Goal: Communication & Community: Connect with others

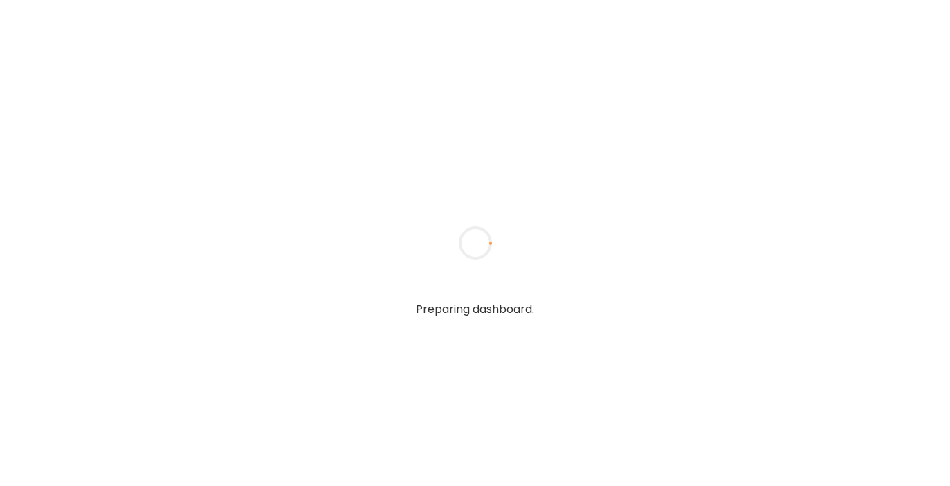
type textarea "**********"
type input "**********"
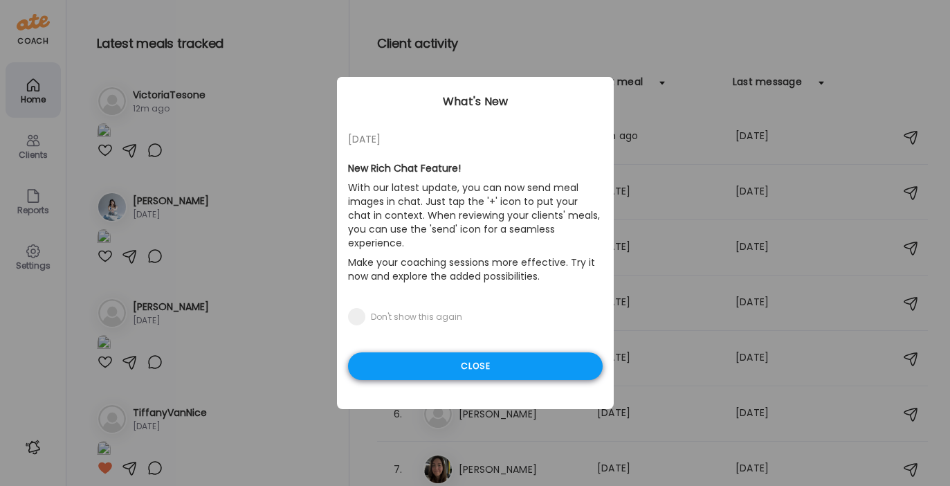
type input "**********"
click at [395, 352] on div "Close" at bounding box center [475, 366] width 255 height 28
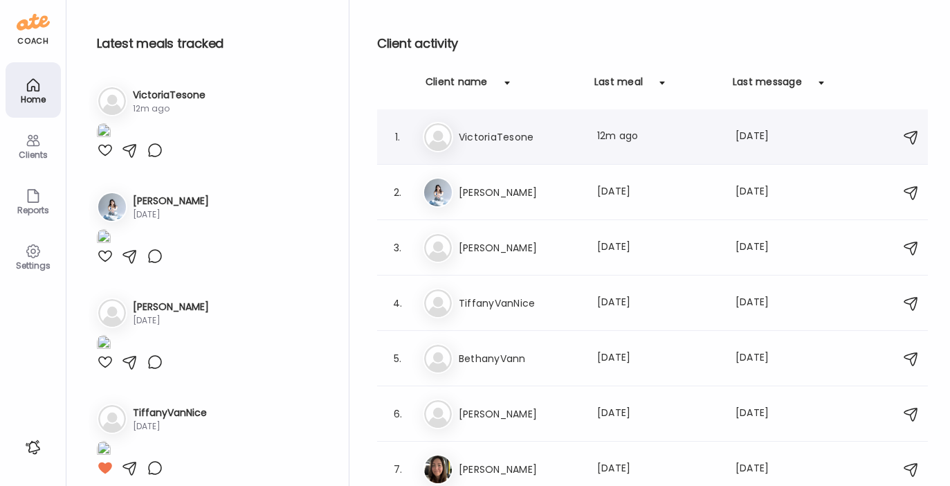
click at [497, 133] on h3 "VictoriaTesone" at bounding box center [520, 137] width 122 height 17
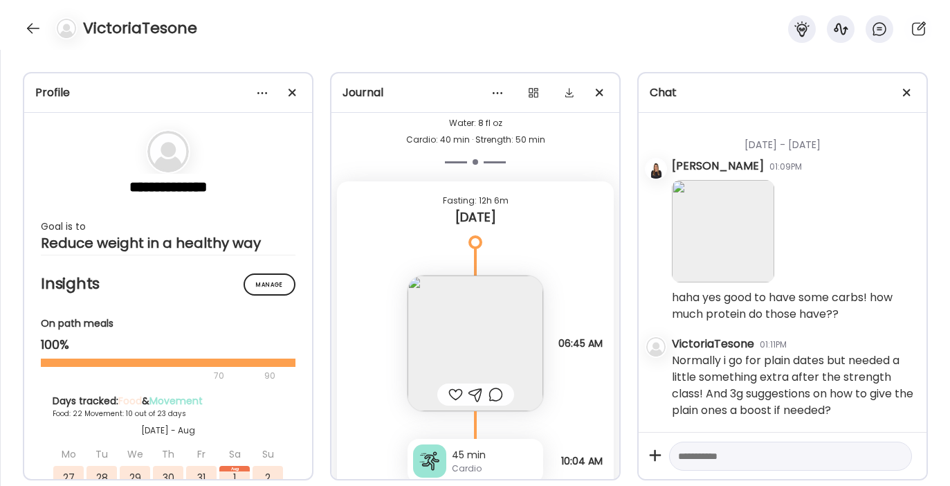
scroll to position [32027, 0]
click at [702, 227] on img at bounding box center [723, 231] width 102 height 102
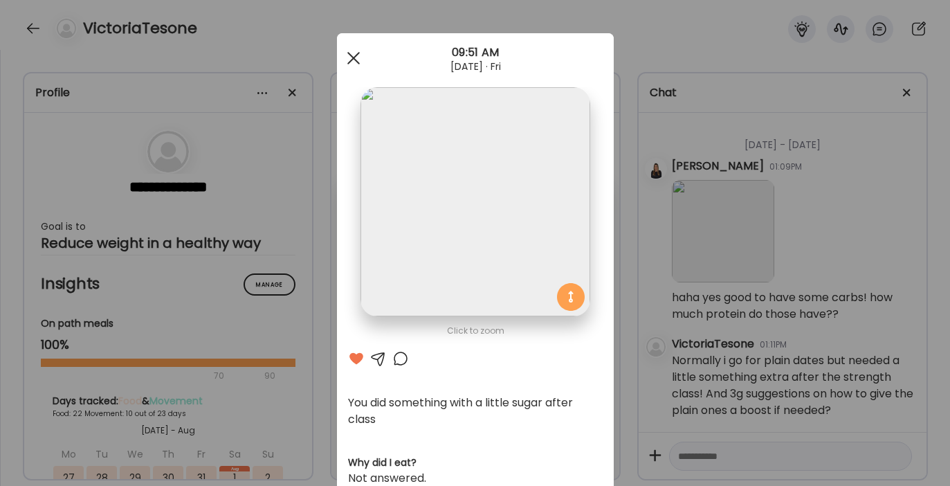
click at [347, 55] on span at bounding box center [353, 58] width 12 height 12
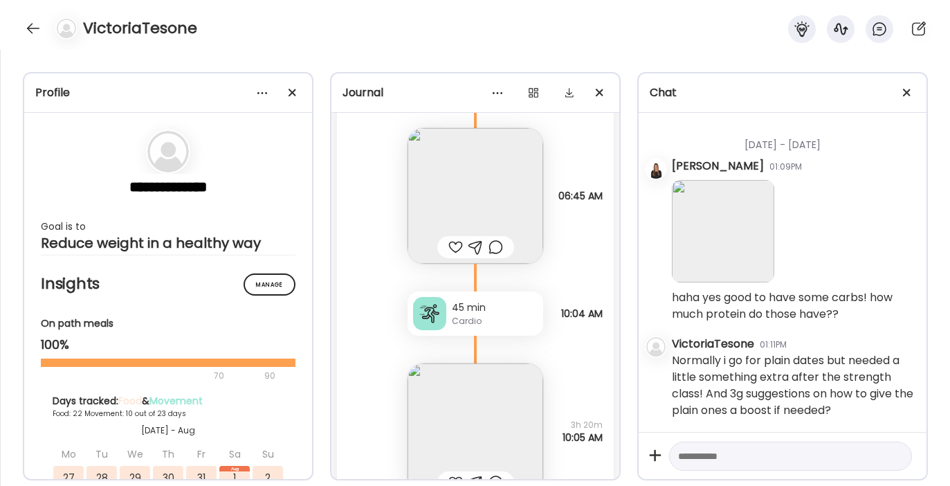
scroll to position [32313, 0]
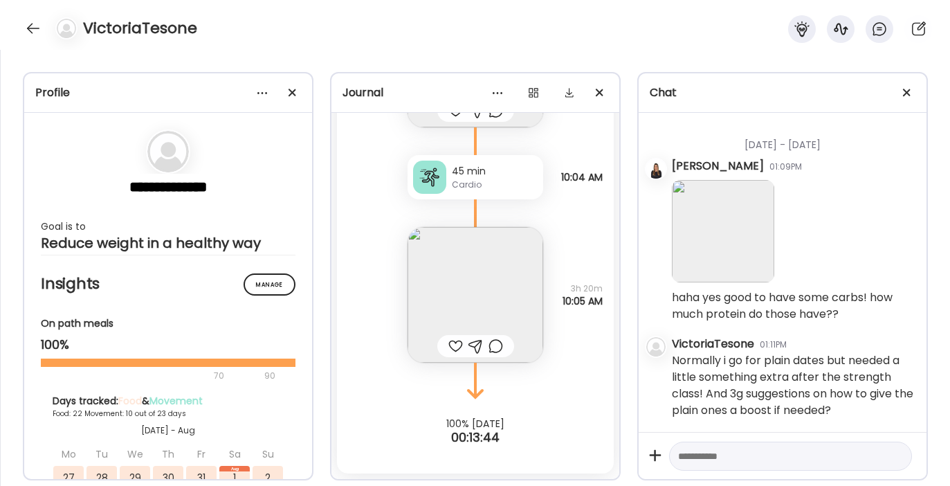
click at [448, 290] on img at bounding box center [475, 295] width 136 height 136
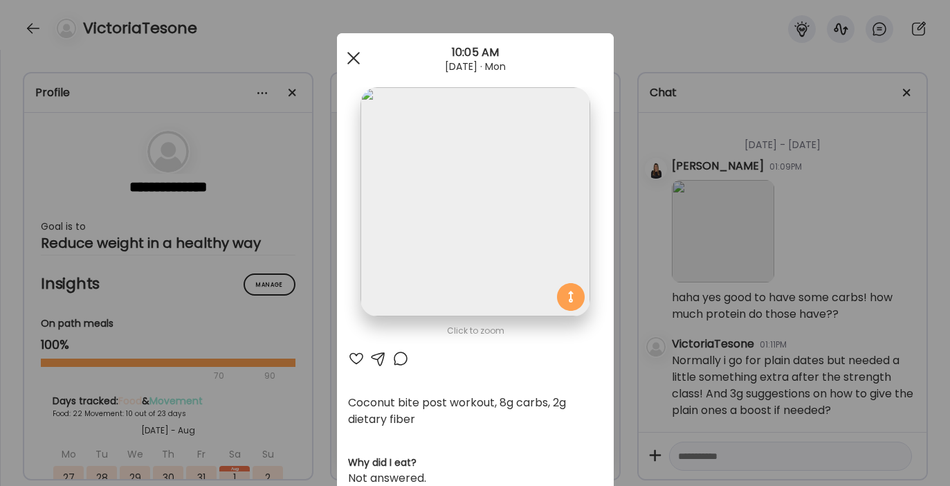
click at [349, 54] on div at bounding box center [354, 58] width 28 height 28
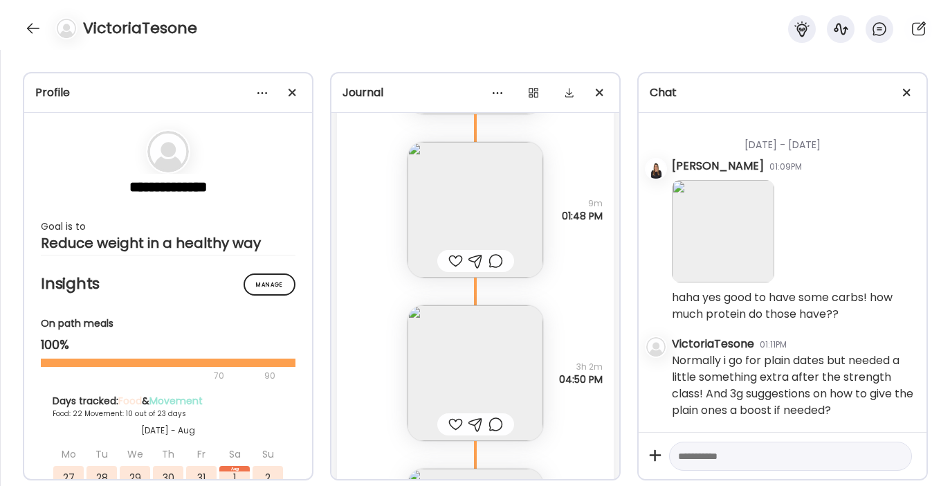
scroll to position [31374, 0]
click at [436, 363] on img at bounding box center [475, 377] width 136 height 136
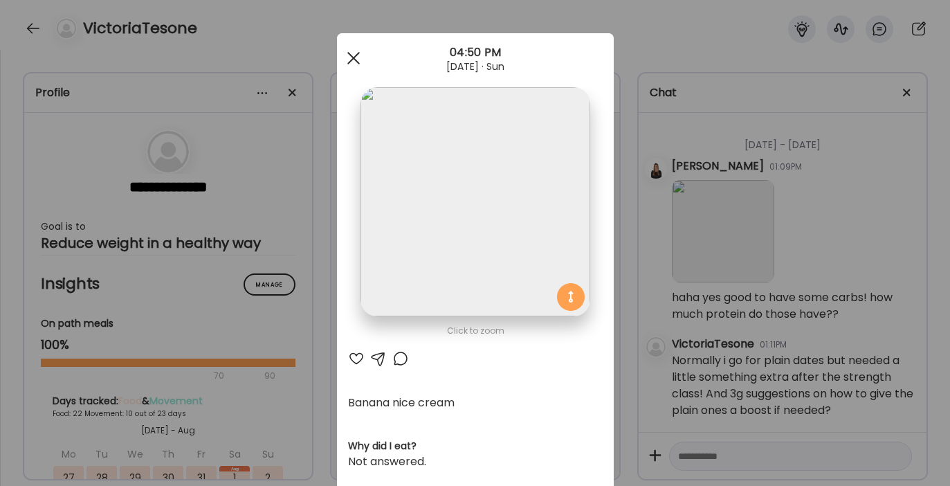
click at [343, 59] on div at bounding box center [354, 58] width 28 height 28
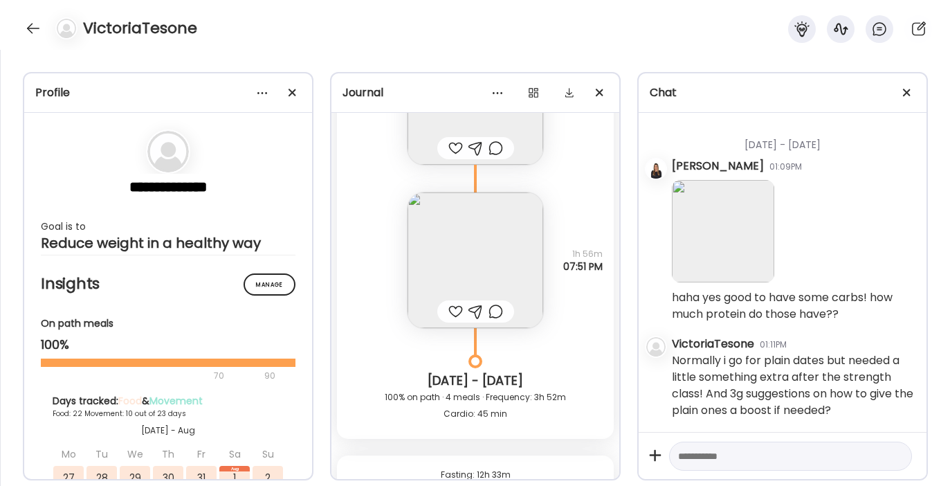
scroll to position [30639, 0]
click at [451, 276] on img at bounding box center [475, 264] width 136 height 136
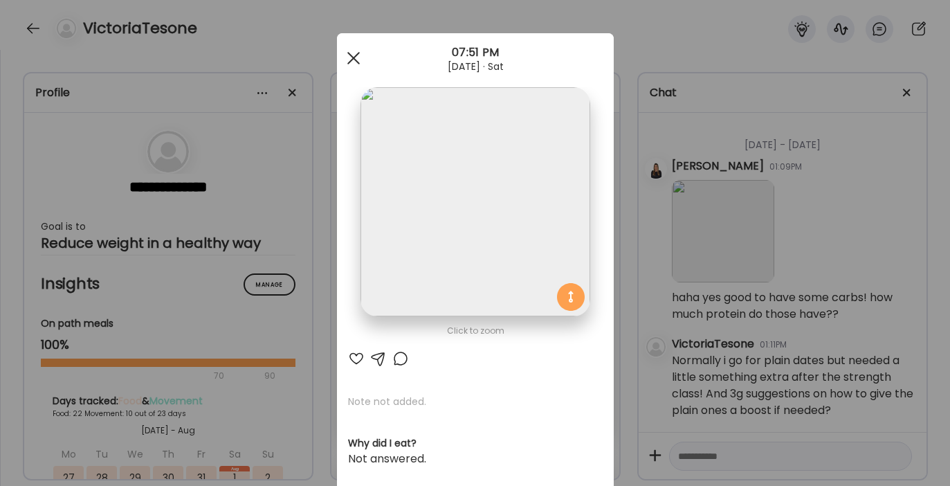
click at [349, 57] on span at bounding box center [353, 58] width 12 height 12
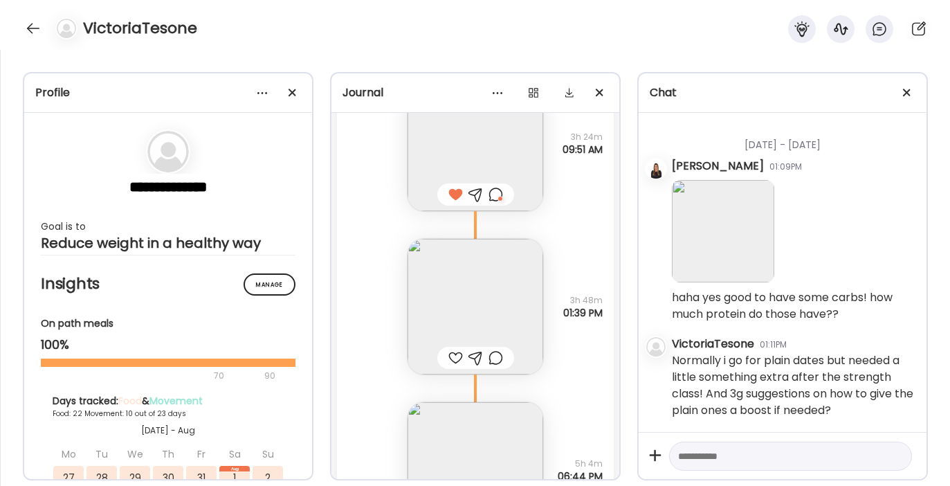
scroll to position [29510, 0]
click at [452, 290] on img at bounding box center [475, 311] width 136 height 136
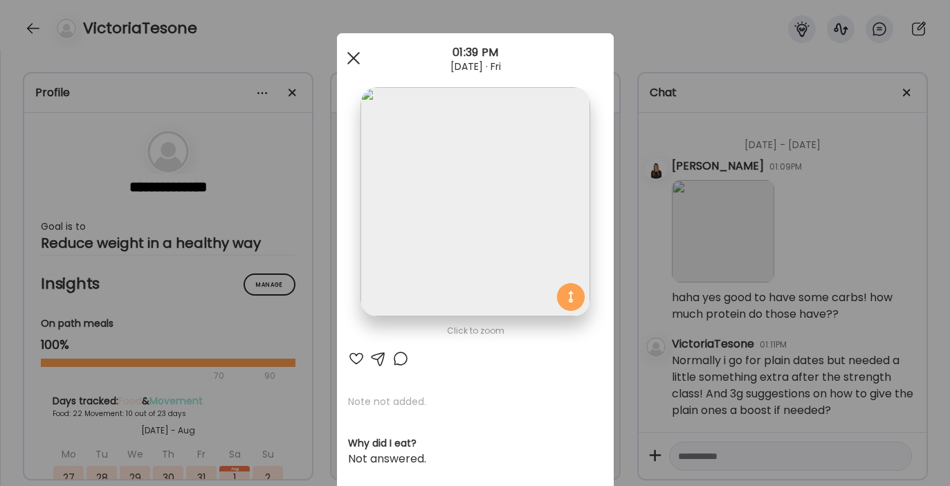
click at [353, 56] on div at bounding box center [354, 58] width 28 height 28
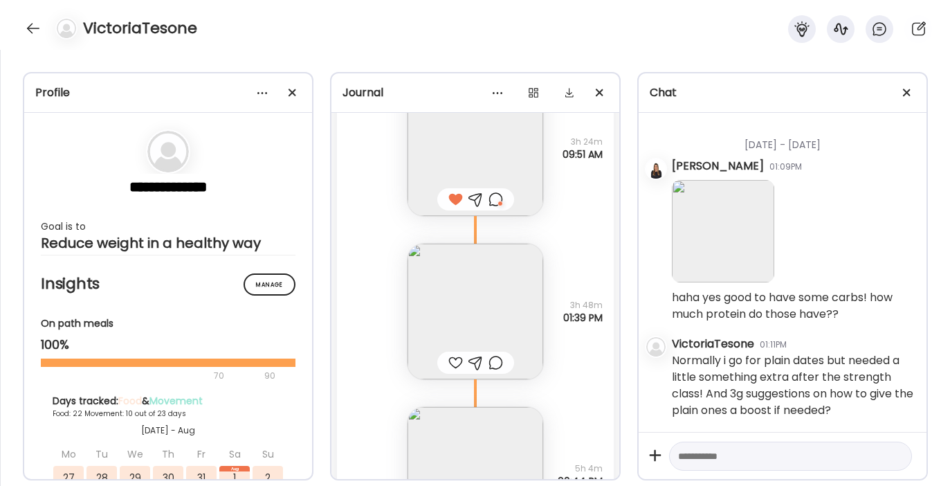
click at [494, 199] on div at bounding box center [495, 199] width 15 height 17
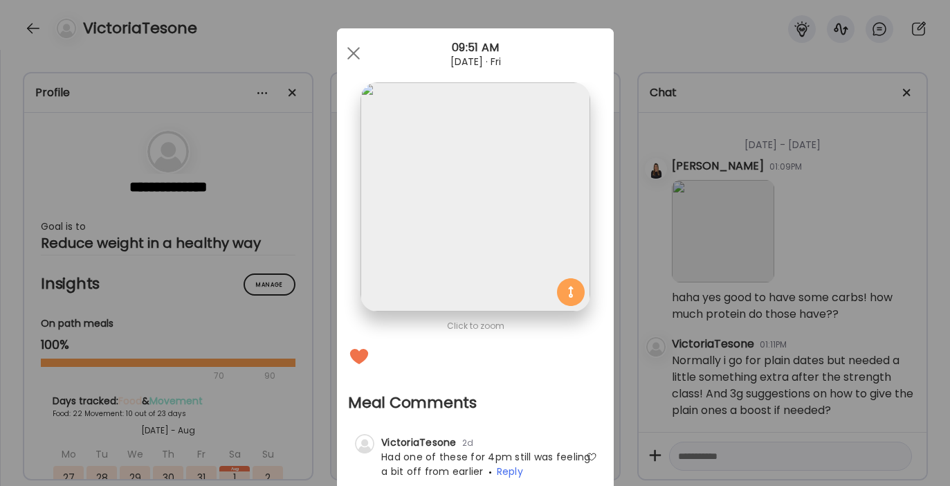
scroll to position [0, 0]
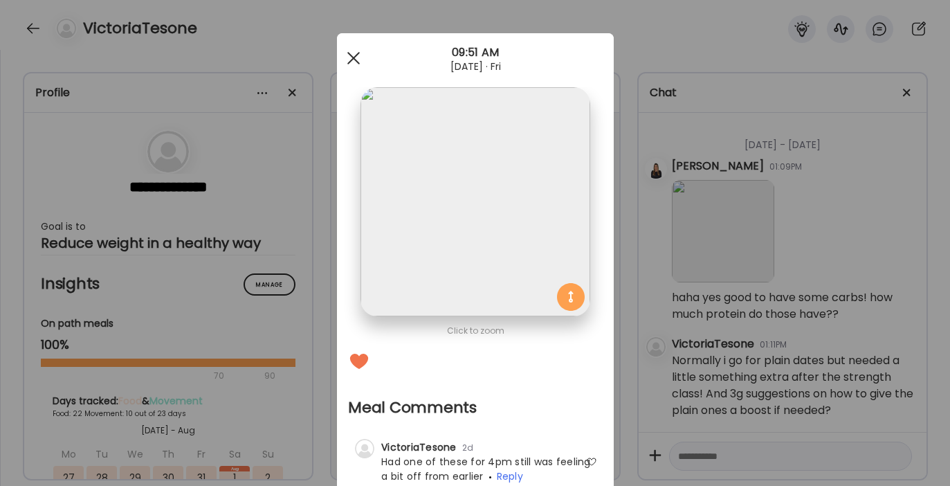
click at [351, 56] on div at bounding box center [354, 58] width 28 height 28
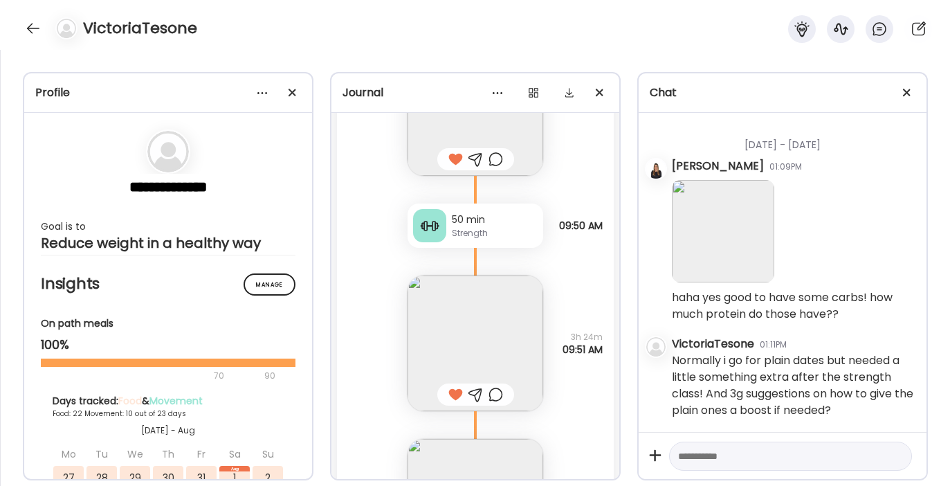
scroll to position [27605, 0]
click at [484, 317] on img at bounding box center [475, 343] width 136 height 136
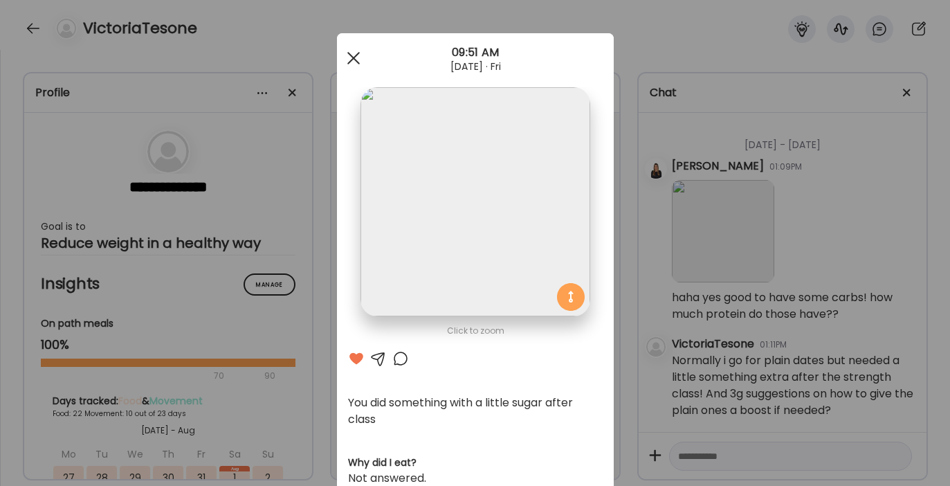
click at [350, 59] on span at bounding box center [353, 58] width 12 height 12
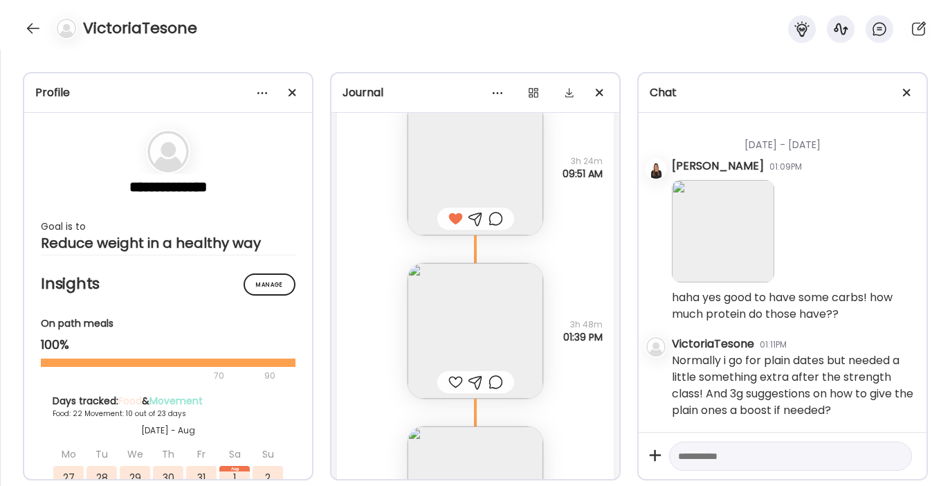
scroll to position [29492, 0]
click at [448, 350] on img at bounding box center [475, 329] width 136 height 136
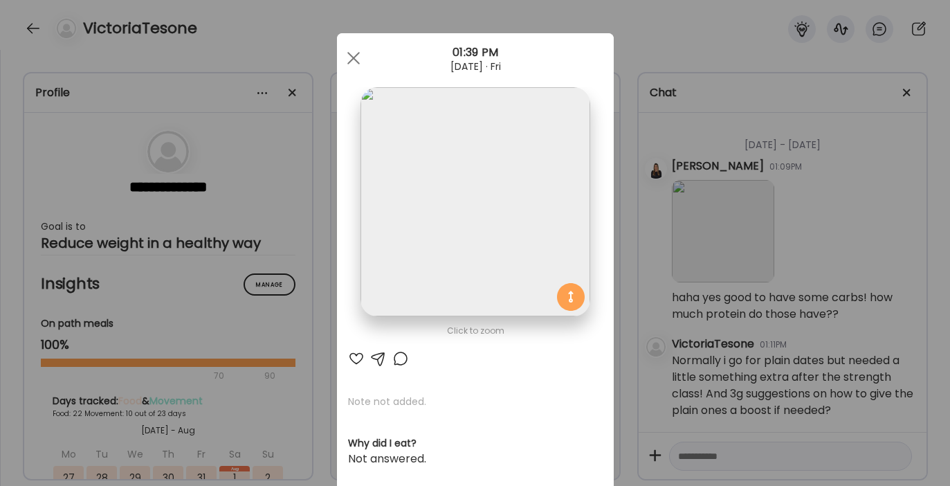
click at [352, 356] on div at bounding box center [356, 358] width 17 height 17
click at [348, 51] on div at bounding box center [354, 58] width 28 height 28
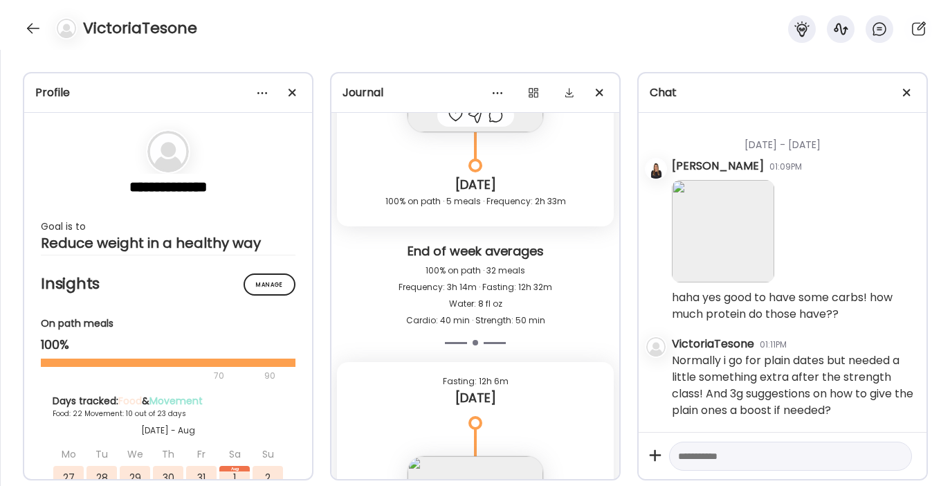
scroll to position [27628, 0]
click at [741, 454] on textarea at bounding box center [778, 456] width 200 height 17
type textarea "**********"
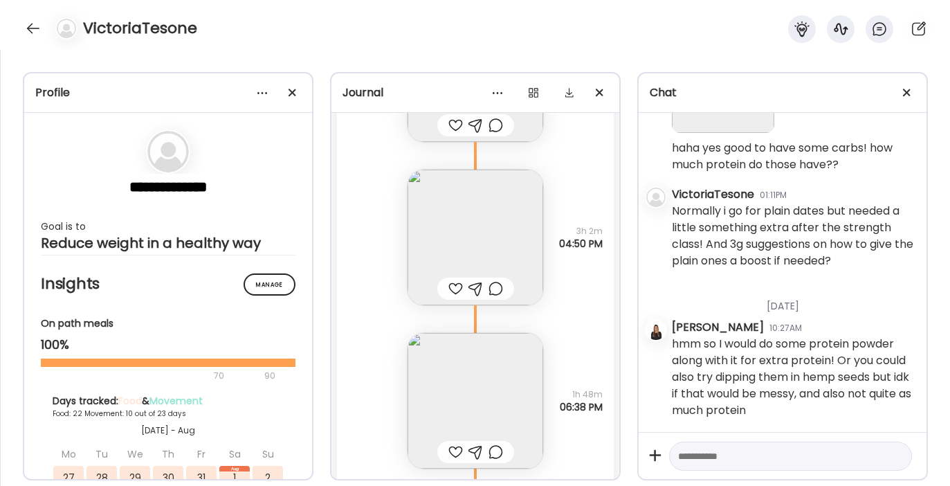
scroll to position [31509, 0]
click at [448, 295] on div at bounding box center [455, 292] width 15 height 17
click at [468, 293] on div at bounding box center [475, 292] width 15 height 17
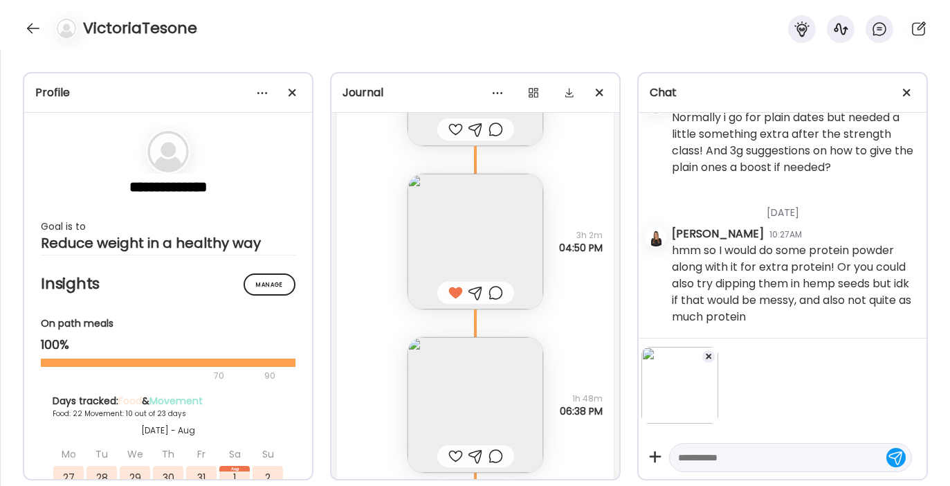
scroll to position [27865, 0]
click at [689, 463] on textarea at bounding box center [778, 457] width 200 height 17
type textarea "*"
type textarea "**********"
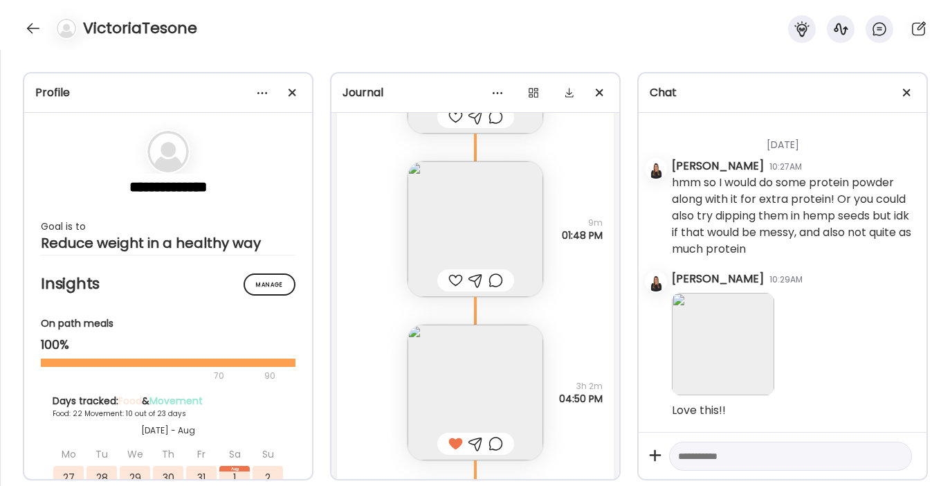
scroll to position [31348, 0]
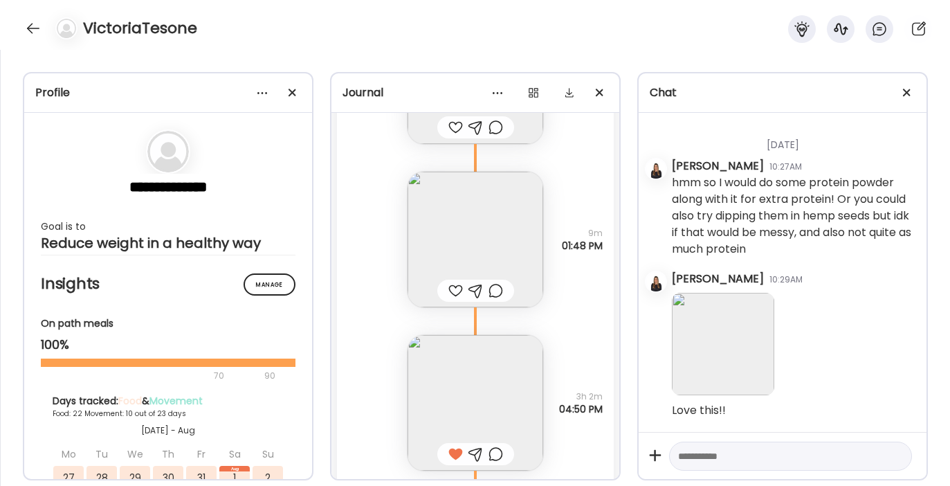
click at [448, 288] on div at bounding box center [455, 290] width 15 height 17
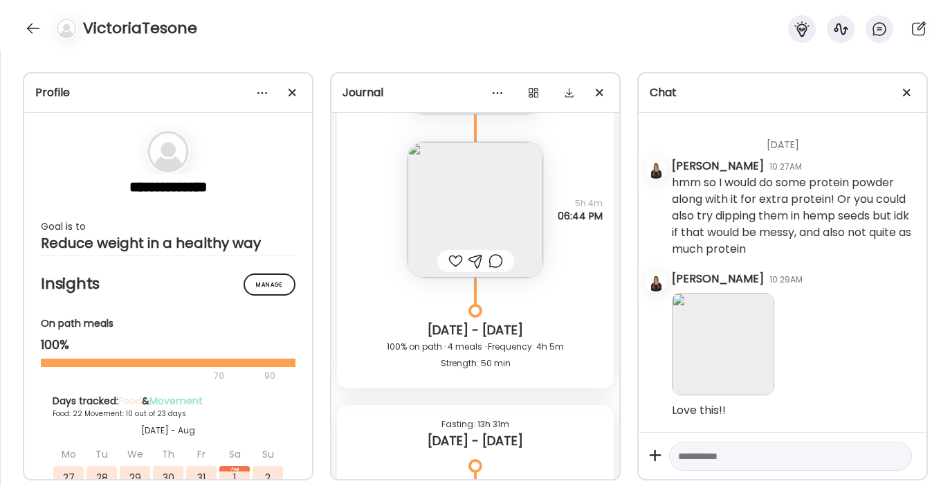
scroll to position [29772, 0]
click at [465, 215] on img at bounding box center [475, 213] width 136 height 136
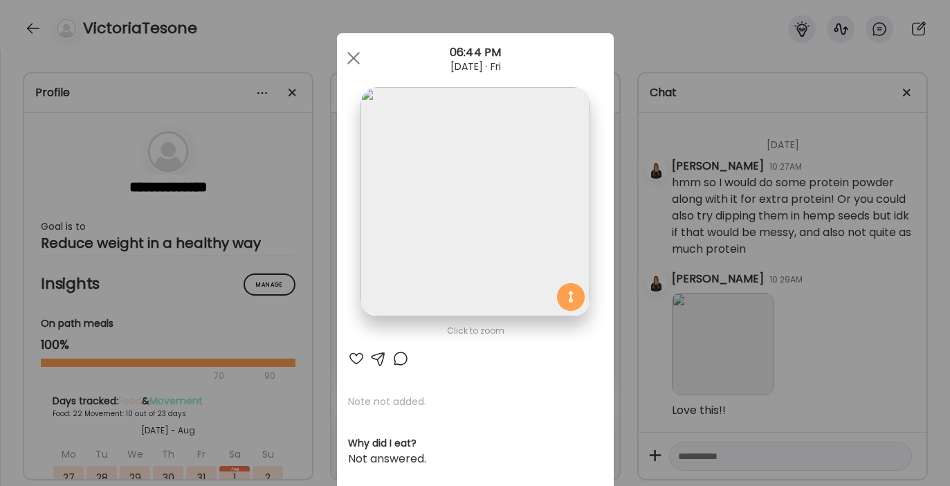
click at [348, 353] on div at bounding box center [356, 358] width 17 height 17
click at [349, 49] on div at bounding box center [354, 58] width 28 height 28
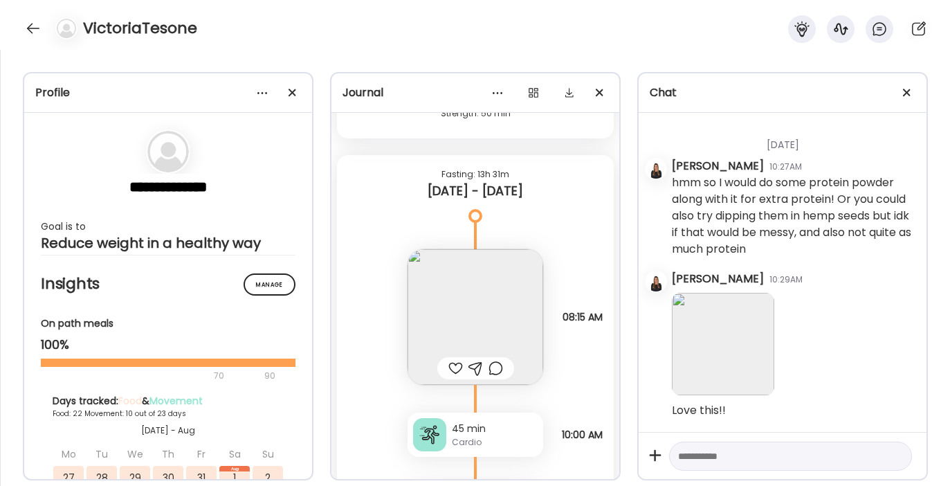
scroll to position [30033, 0]
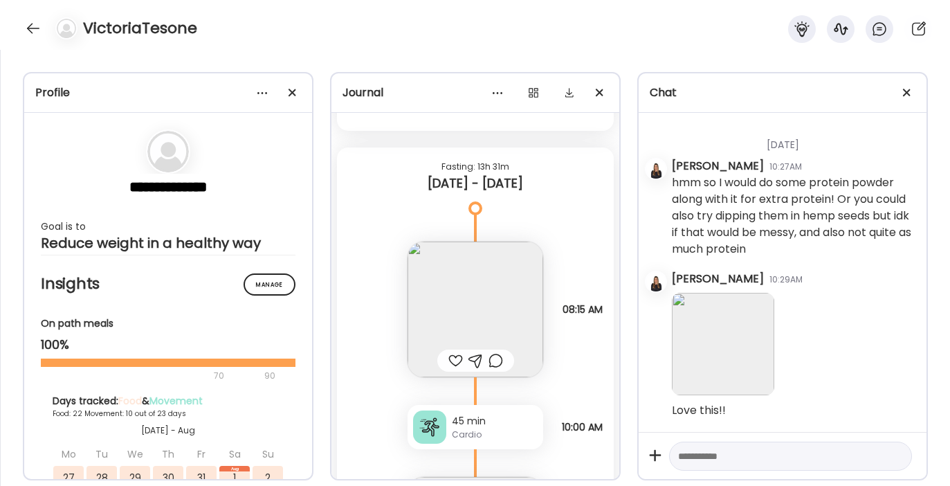
click at [449, 360] on div at bounding box center [455, 360] width 15 height 17
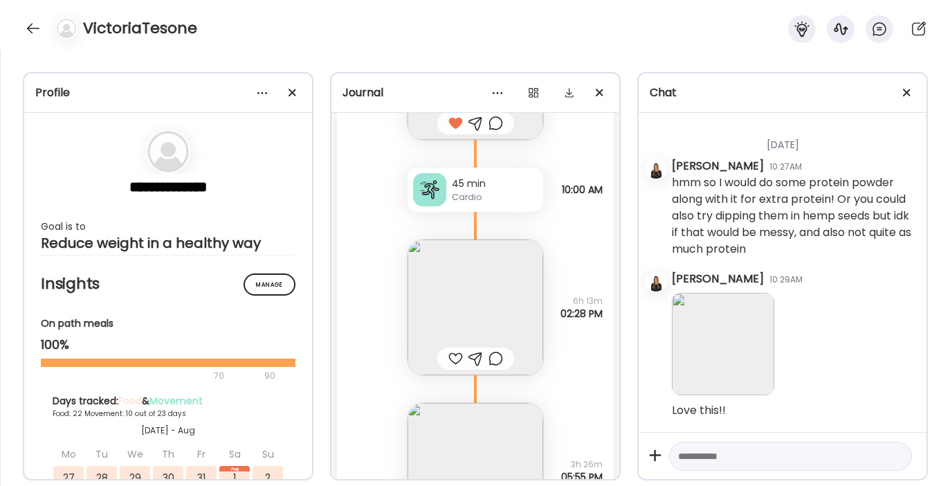
scroll to position [30273, 0]
click at [466, 282] on img at bounding box center [475, 305] width 136 height 136
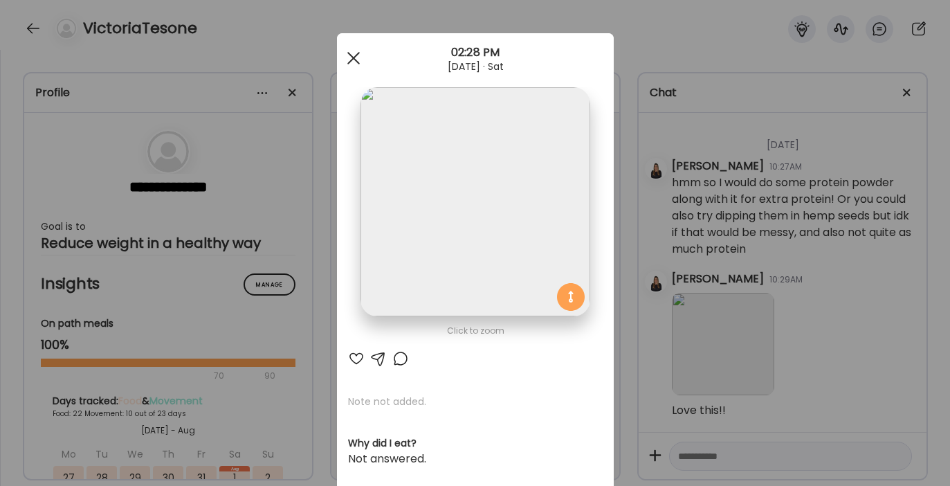
click at [347, 55] on div at bounding box center [354, 58] width 28 height 28
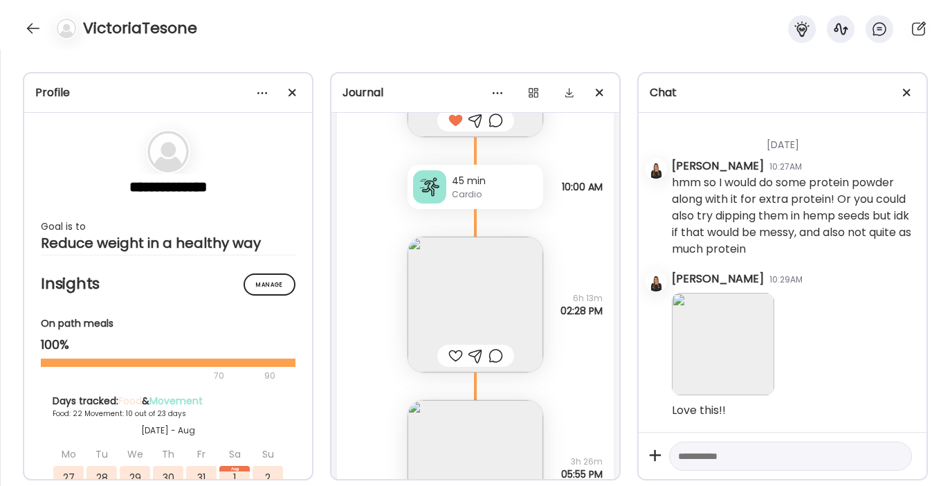
click at [455, 190] on div "Cardio" at bounding box center [495, 194] width 86 height 12
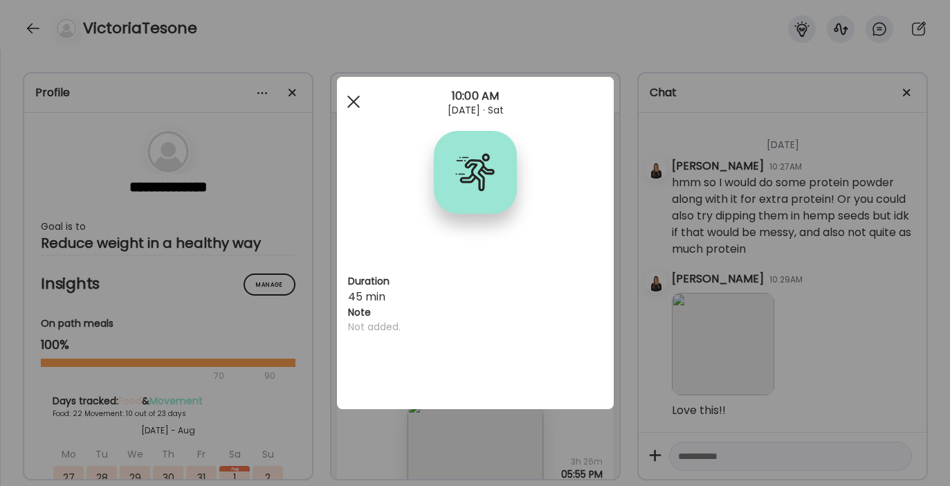
click at [349, 108] on div at bounding box center [354, 102] width 28 height 28
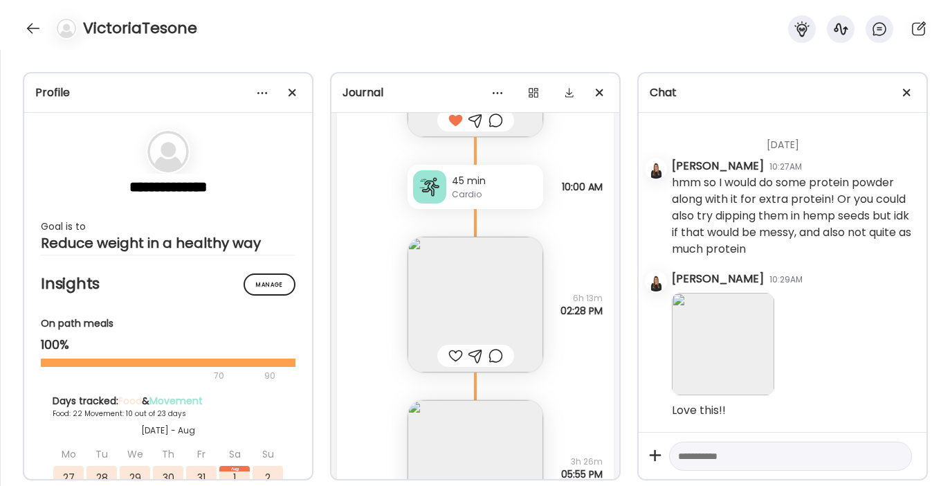
click at [451, 358] on div at bounding box center [455, 355] width 15 height 17
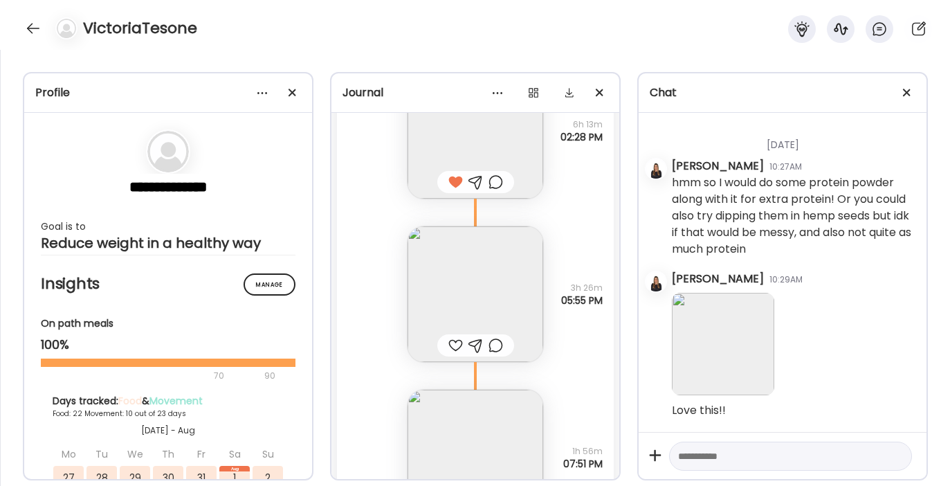
click at [449, 346] on div at bounding box center [455, 345] width 15 height 17
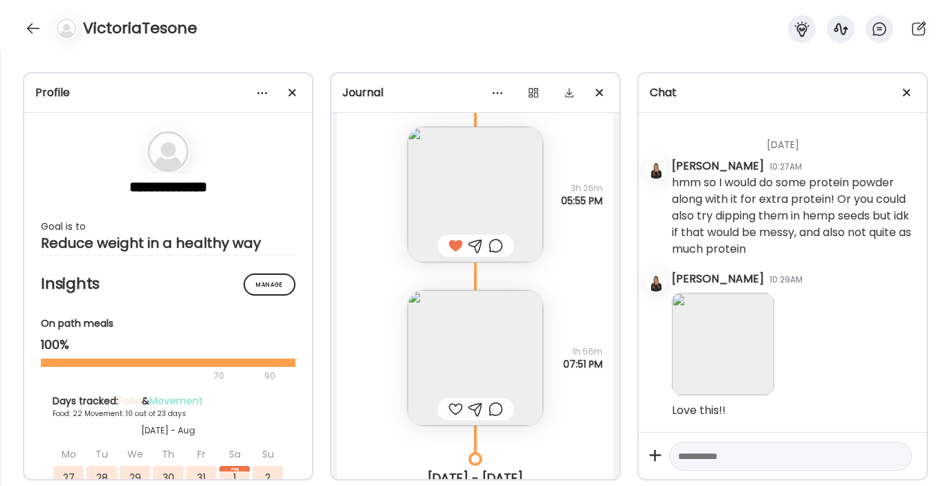
scroll to position [30547, 0]
click at [450, 345] on img at bounding box center [475, 356] width 136 height 136
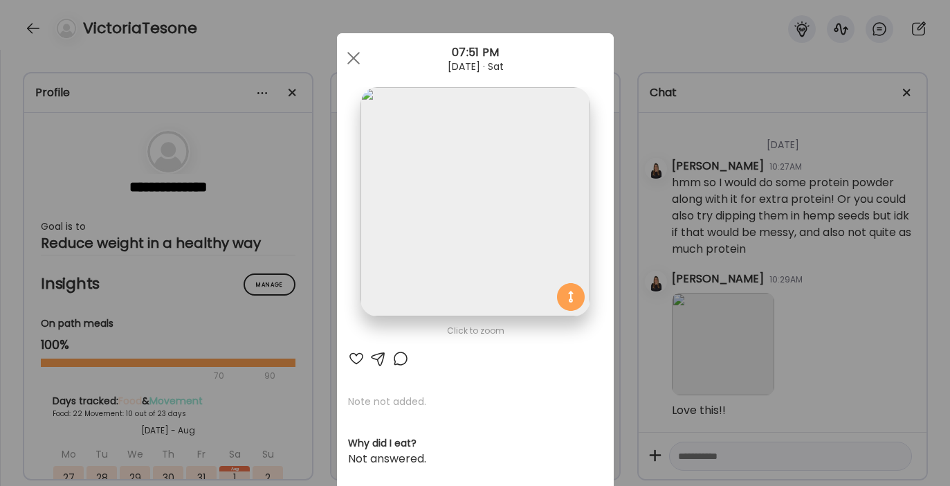
click at [349, 356] on div at bounding box center [356, 358] width 17 height 17
click at [347, 55] on div at bounding box center [354, 58] width 28 height 28
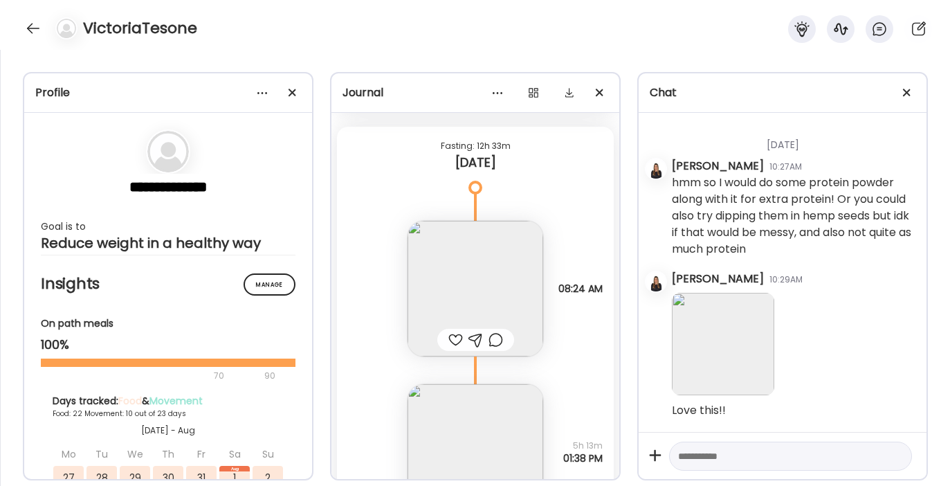
scroll to position [30977, 0]
click at [442, 312] on img at bounding box center [475, 284] width 136 height 136
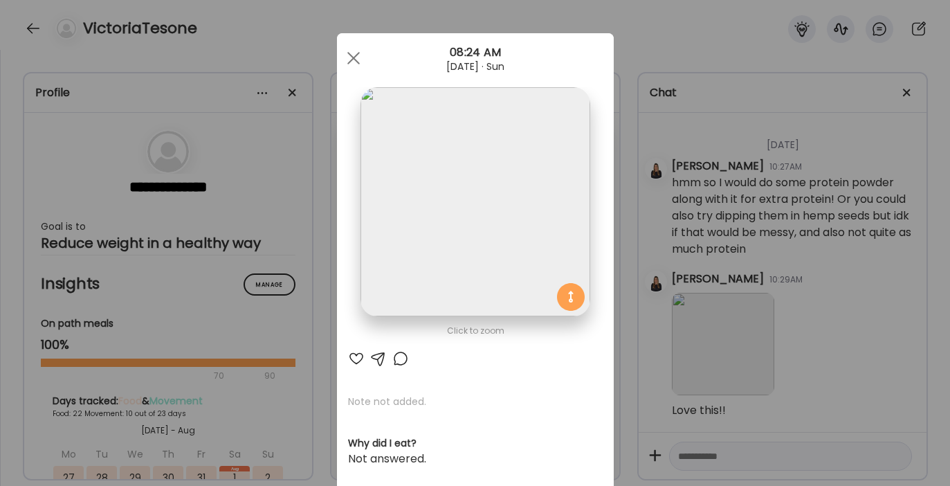
click at [351, 357] on div at bounding box center [356, 358] width 17 height 17
click at [347, 60] on span at bounding box center [353, 58] width 12 height 12
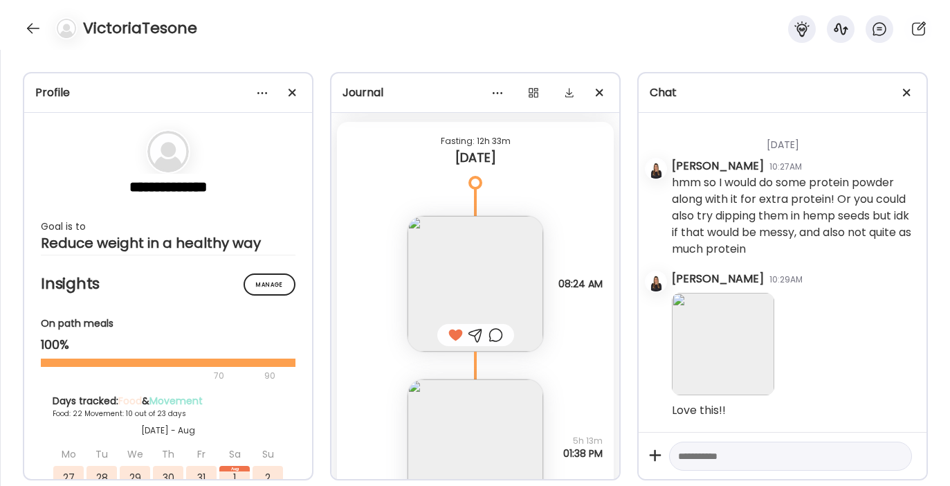
scroll to position [31118, 0]
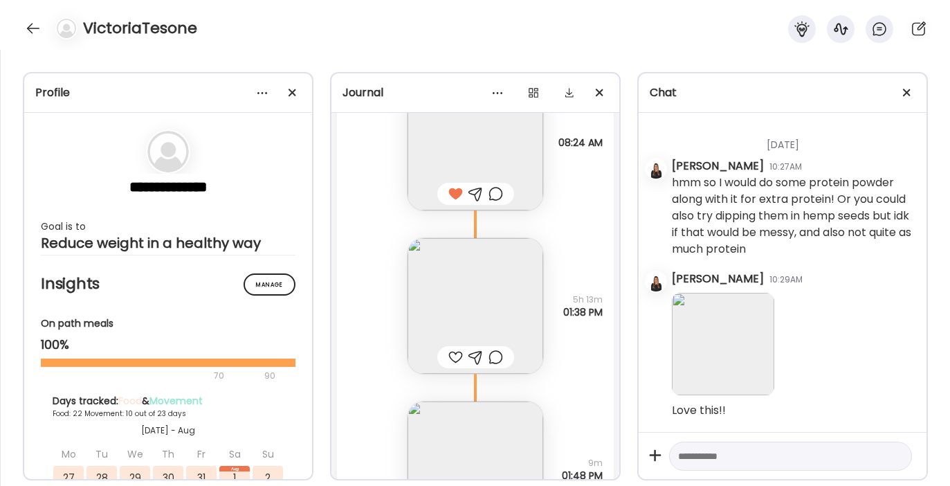
click at [450, 284] on img at bounding box center [475, 306] width 136 height 136
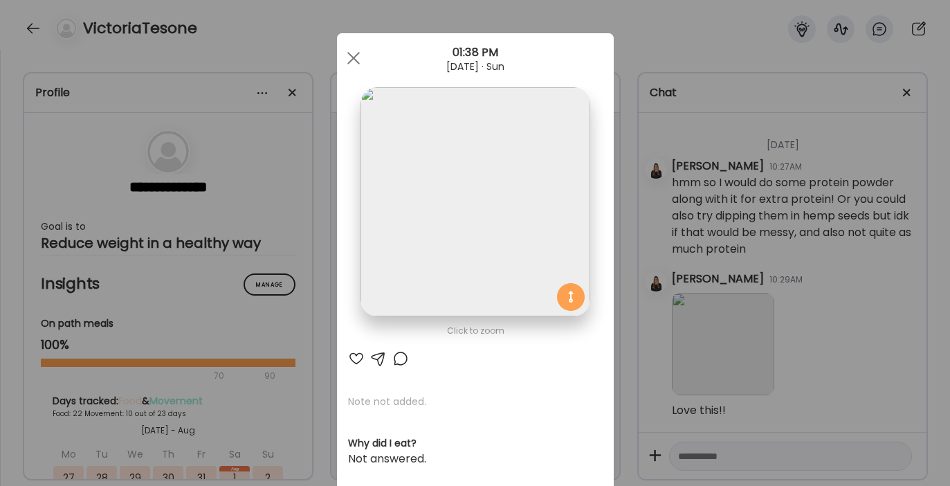
click at [348, 360] on div at bounding box center [356, 358] width 17 height 17
click at [346, 57] on div at bounding box center [354, 58] width 28 height 28
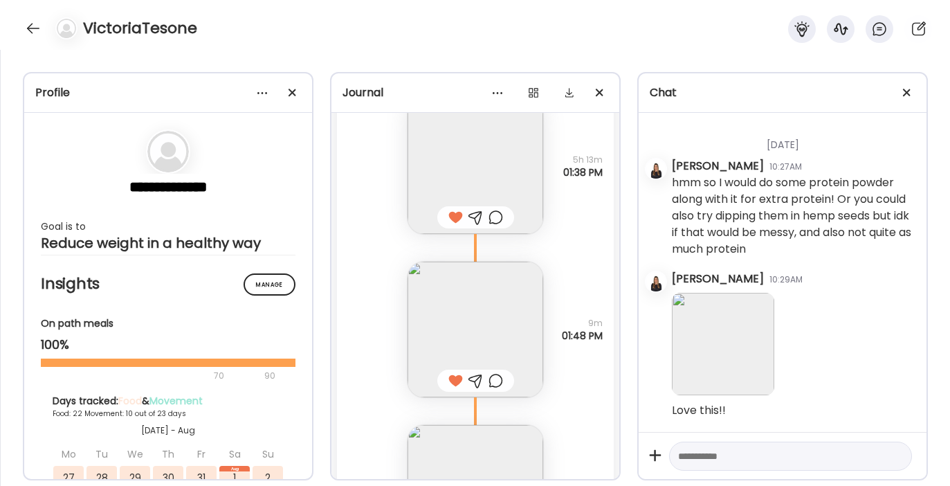
scroll to position [31272, 0]
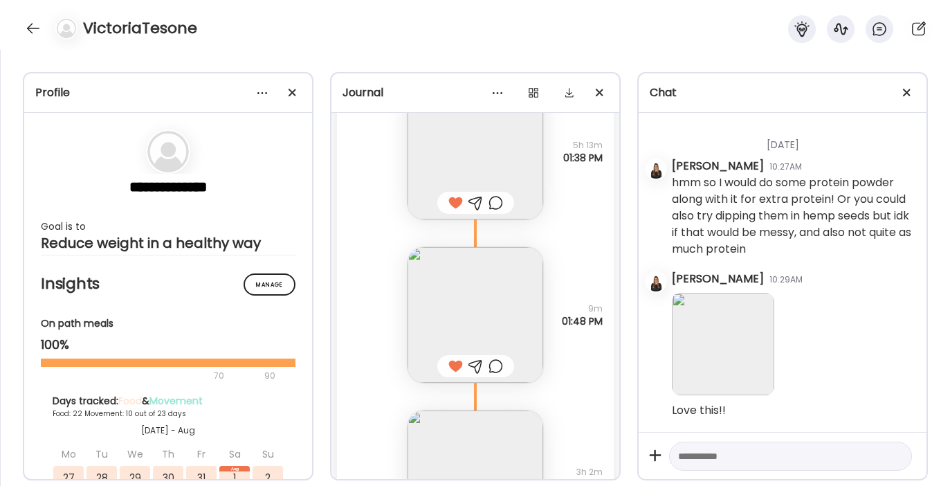
click at [454, 294] on img at bounding box center [475, 315] width 136 height 136
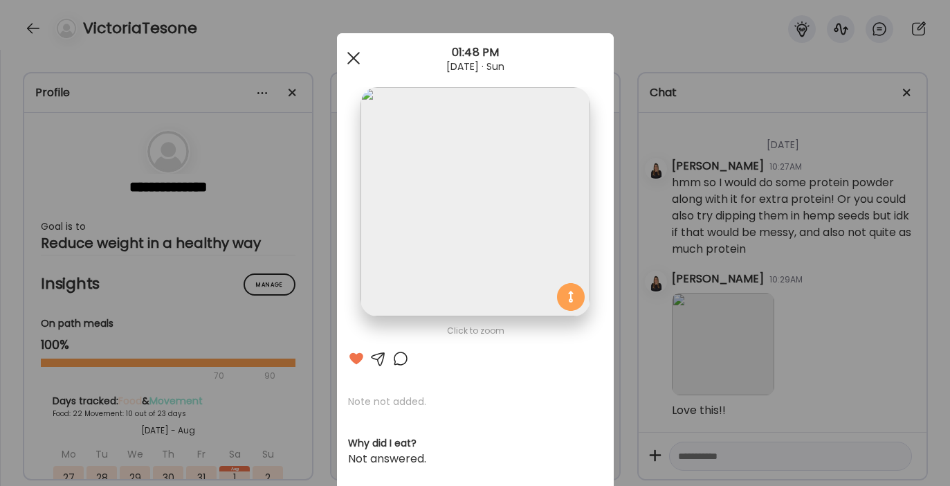
click at [351, 55] on span at bounding box center [353, 58] width 12 height 12
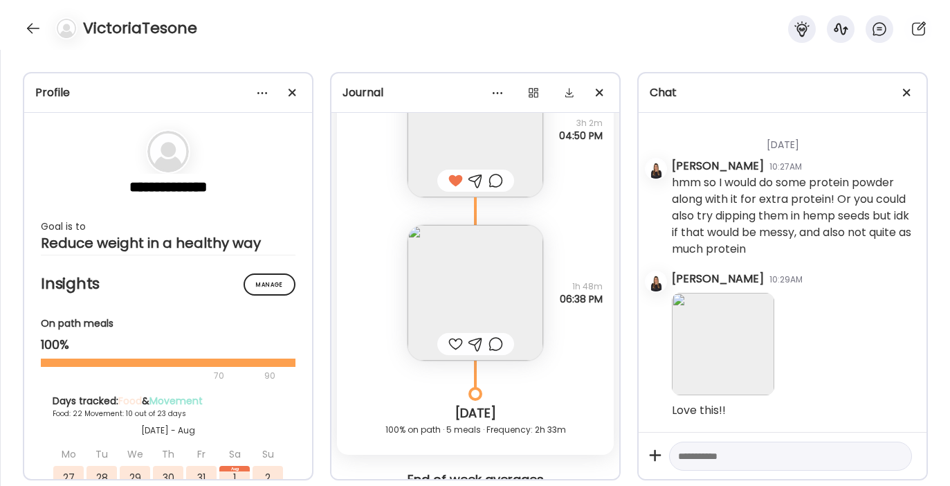
scroll to position [31622, 0]
click at [455, 302] on img at bounding box center [475, 291] width 136 height 136
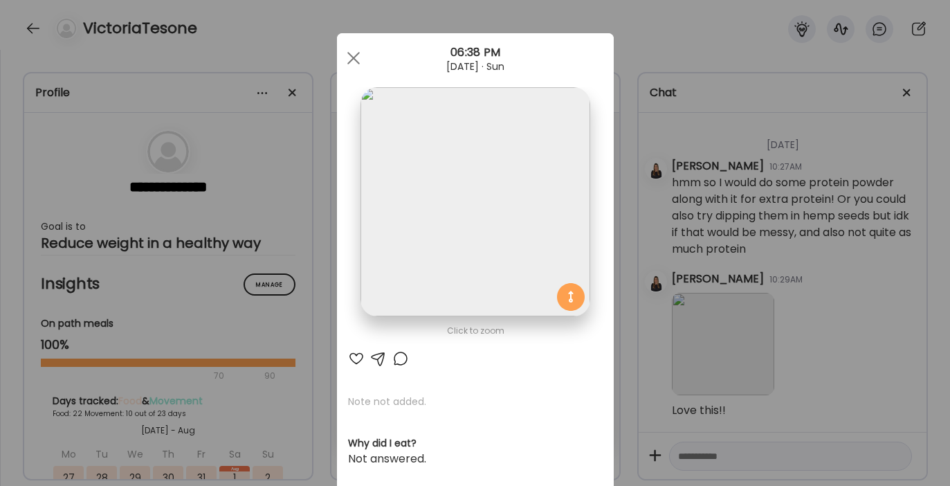
click at [351, 359] on div at bounding box center [356, 358] width 17 height 17
click at [347, 62] on div at bounding box center [354, 58] width 28 height 28
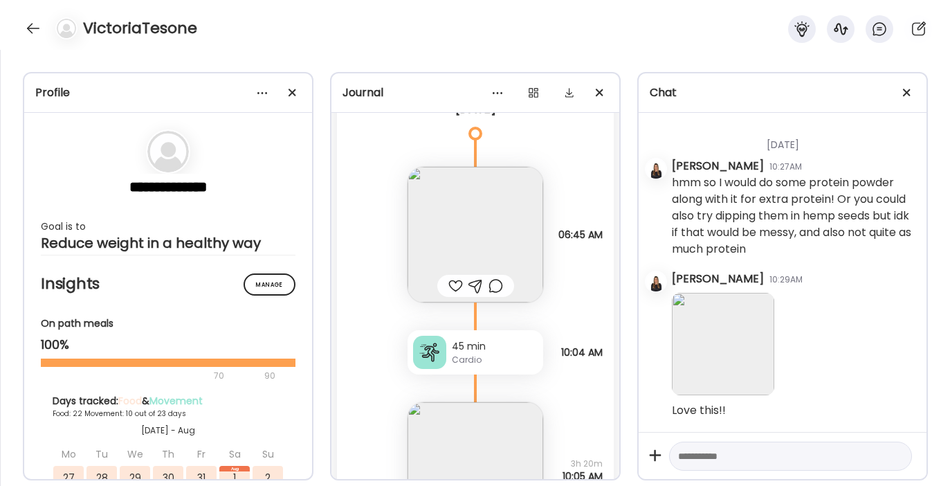
scroll to position [32142, 0]
click at [450, 280] on div at bounding box center [455, 282] width 15 height 17
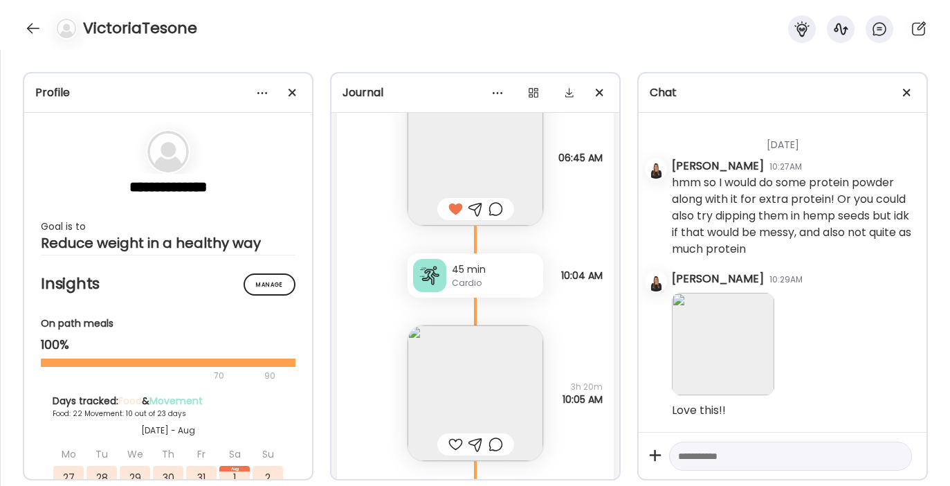
scroll to position [32217, 0]
click at [459, 365] on img at bounding box center [475, 391] width 136 height 136
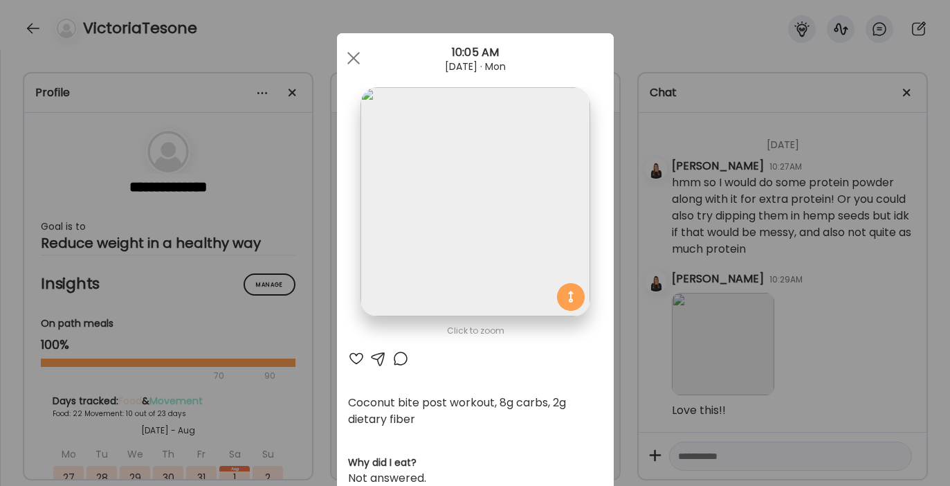
click at [351, 358] on div at bounding box center [356, 358] width 17 height 17
click at [342, 55] on div at bounding box center [354, 58] width 28 height 28
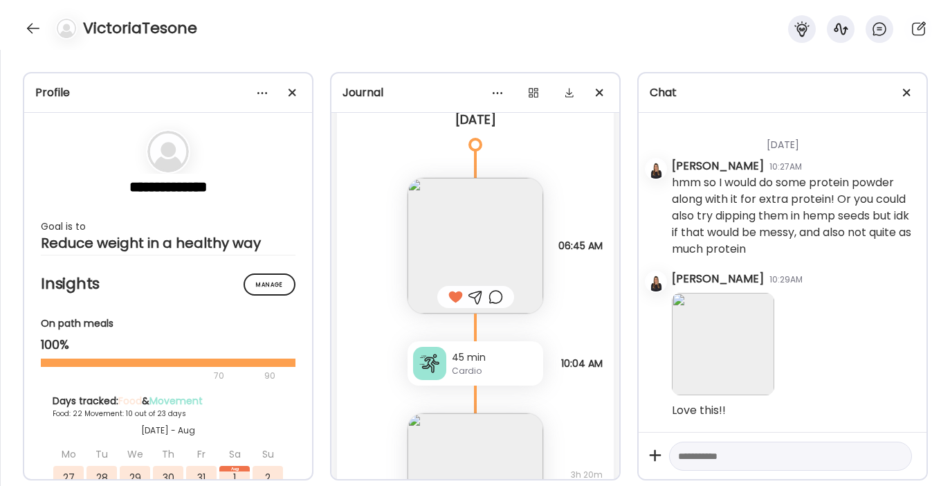
scroll to position [32124, 0]
click at [466, 222] on img at bounding box center [475, 249] width 136 height 136
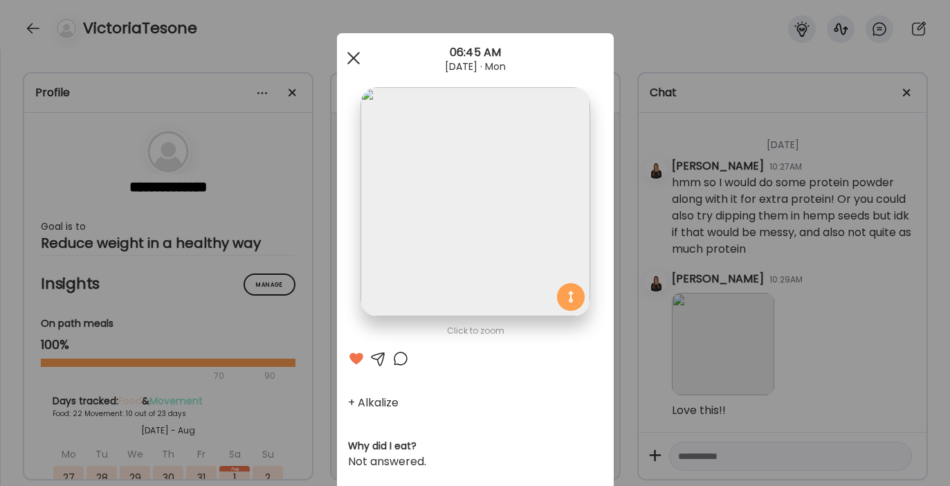
click at [355, 56] on div at bounding box center [354, 58] width 28 height 28
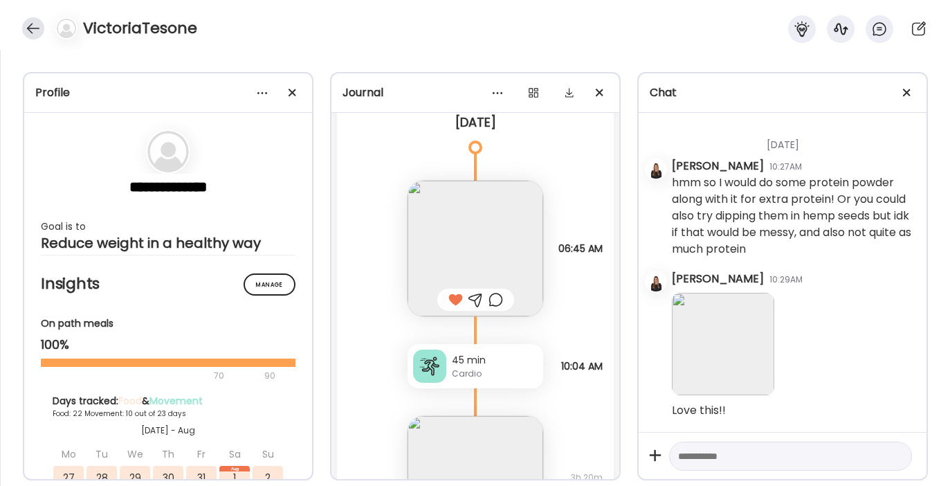
click at [27, 24] on div at bounding box center [33, 28] width 22 height 22
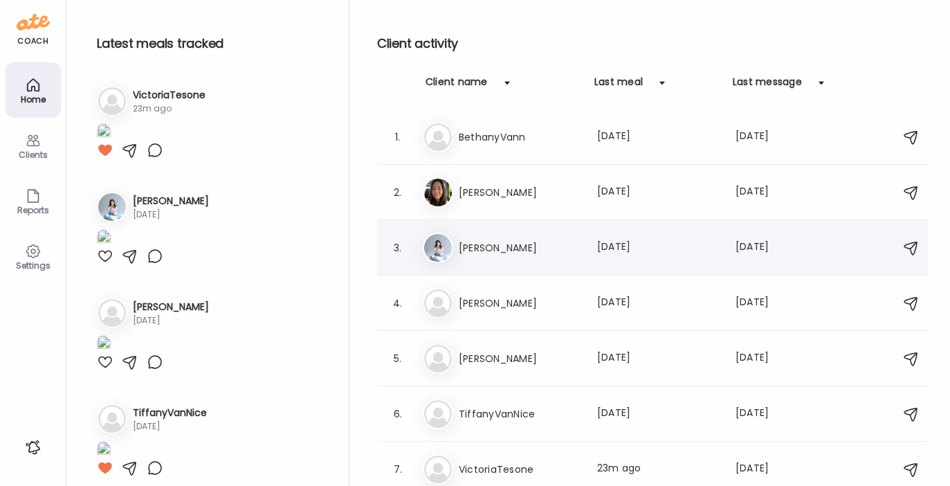
click at [479, 236] on div "Ka [PERSON_NAME] Last meal: [DATE] Last message: [DATE] You: I honestly think i…" at bounding box center [654, 247] width 463 height 30
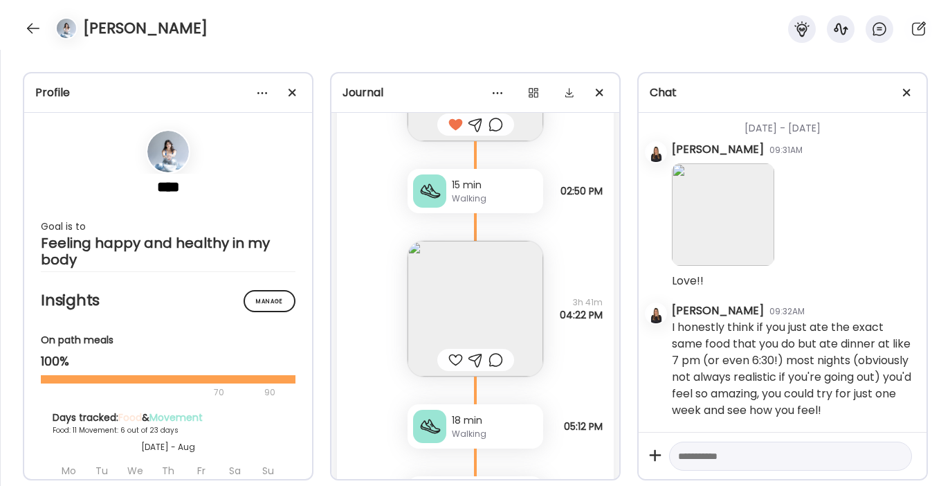
scroll to position [13715, 0]
click at [457, 288] on img at bounding box center [475, 308] width 136 height 136
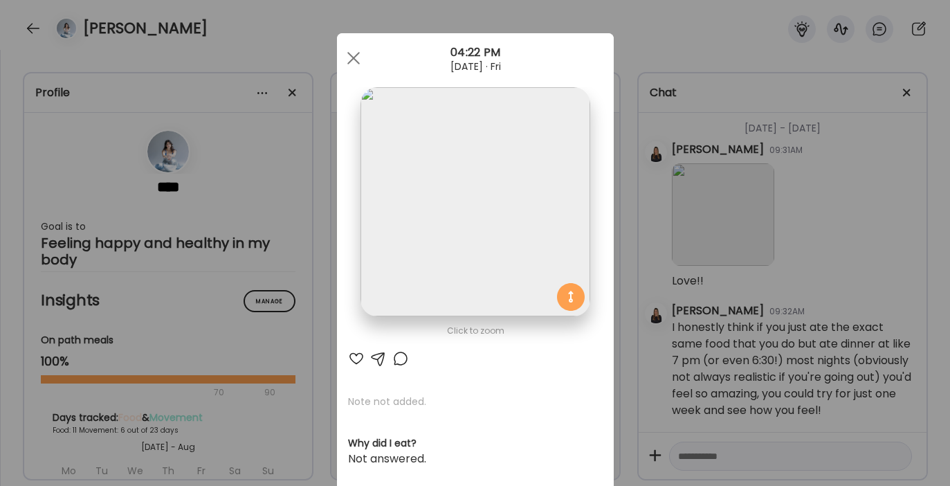
click at [349, 354] on div at bounding box center [356, 358] width 17 height 17
click at [348, 53] on div at bounding box center [354, 58] width 28 height 28
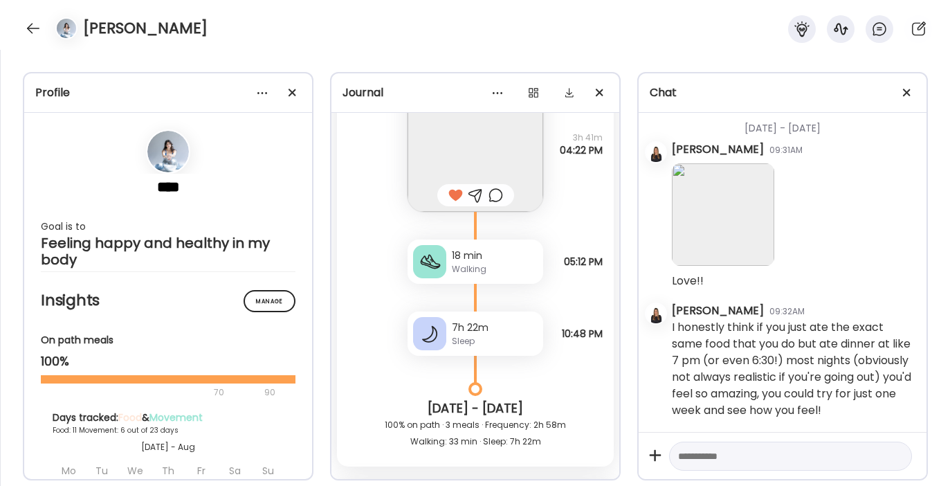
scroll to position [13883, 0]
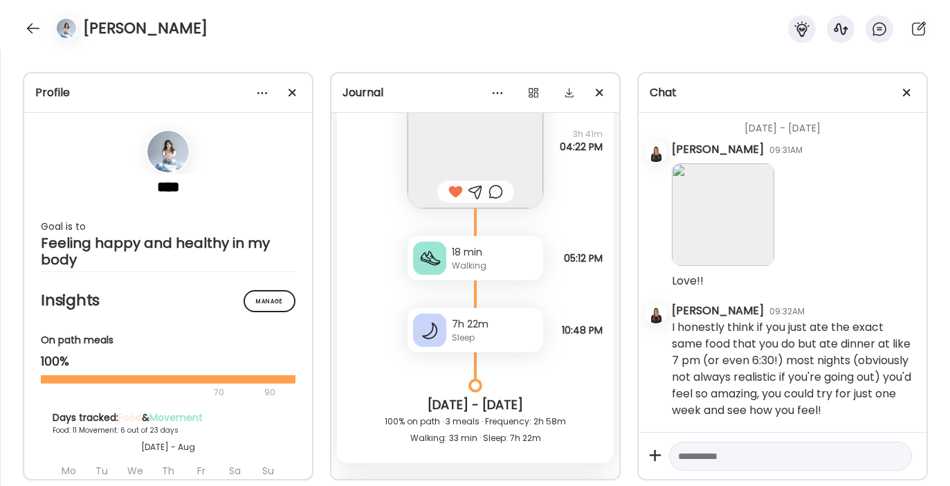
click at [445, 333] on div "7h 22m Sleep" at bounding box center [475, 330] width 136 height 44
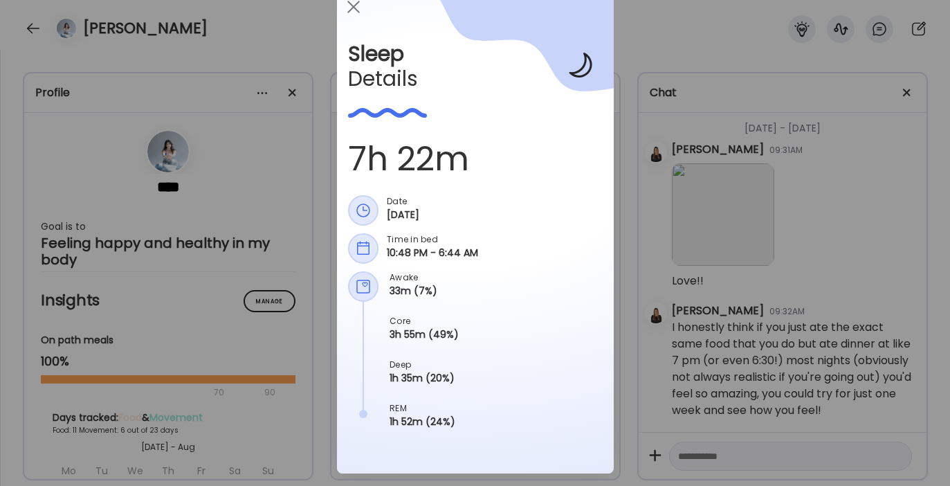
scroll to position [0, 0]
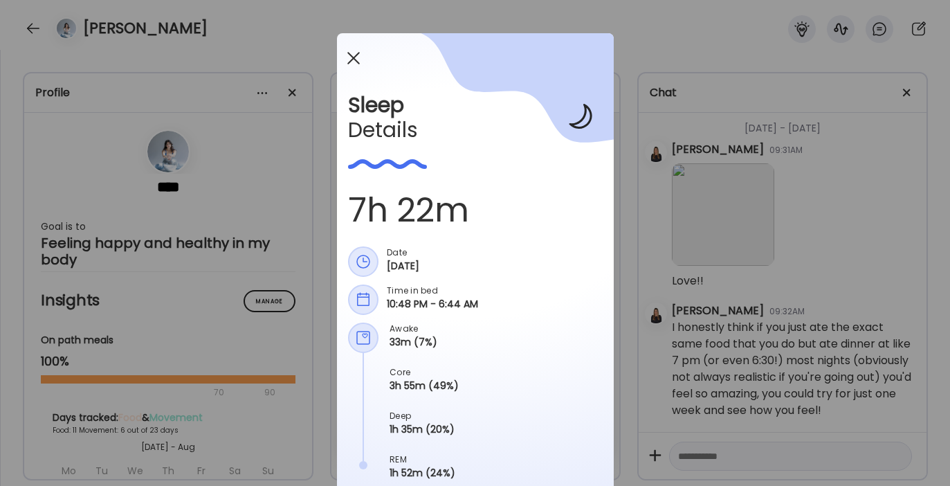
click at [354, 70] on div at bounding box center [354, 58] width 28 height 28
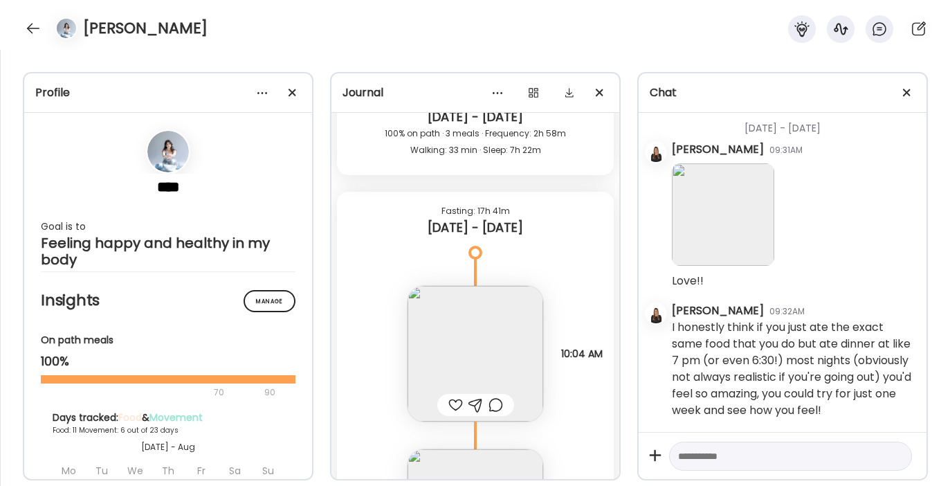
scroll to position [14193, 0]
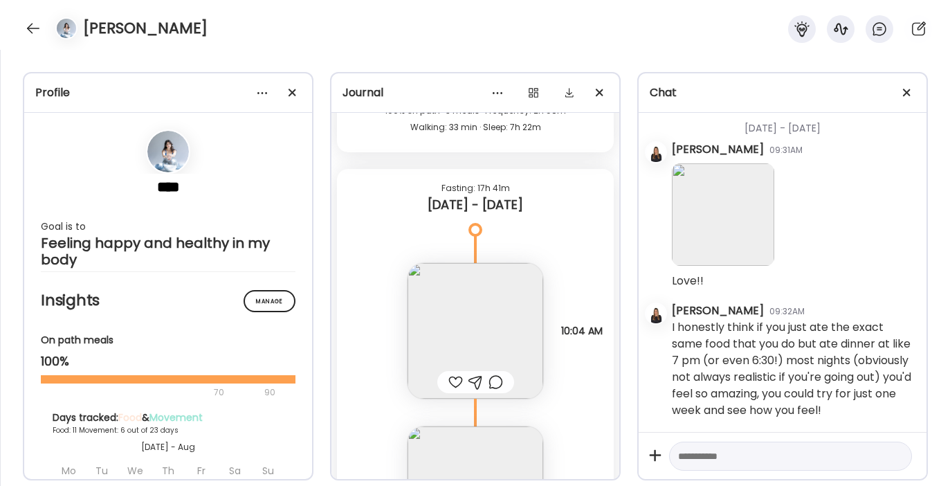
click at [489, 342] on img at bounding box center [475, 331] width 136 height 136
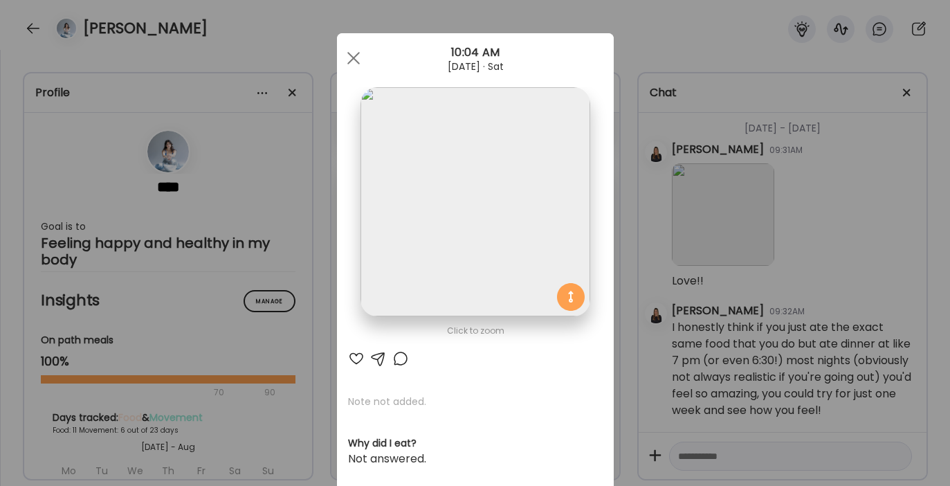
click at [351, 358] on div at bounding box center [356, 358] width 17 height 17
click at [345, 54] on div at bounding box center [354, 58] width 28 height 28
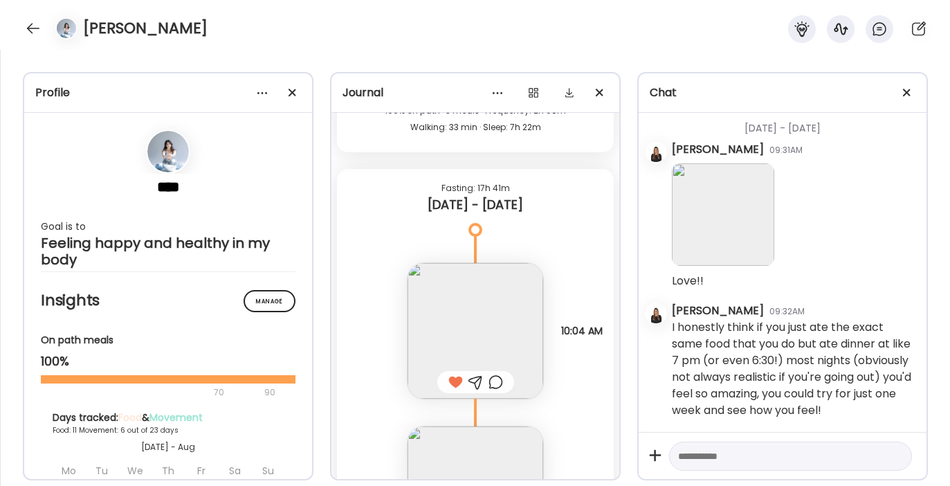
click at [694, 451] on textarea at bounding box center [778, 456] width 200 height 17
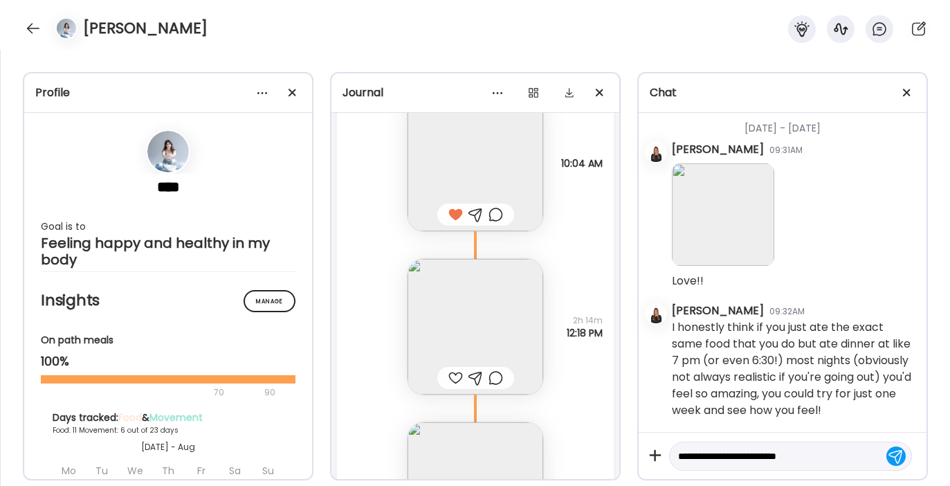
scroll to position [14363, 0]
click at [463, 317] on img at bounding box center [475, 325] width 136 height 136
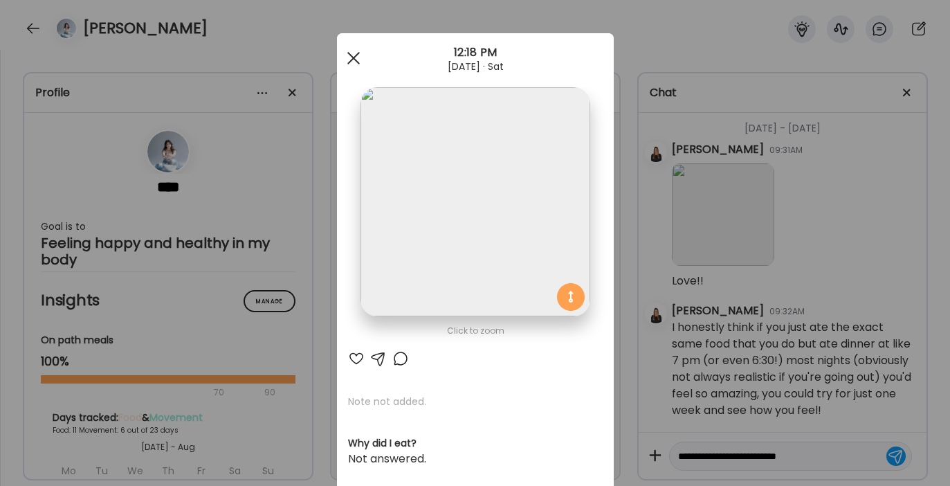
click at [341, 51] on div at bounding box center [354, 58] width 28 height 28
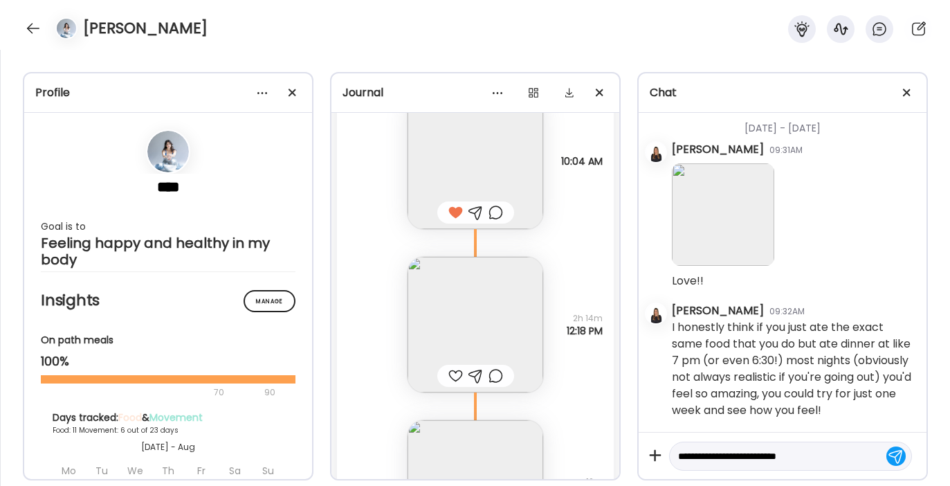
click at [830, 452] on textarea "**********" at bounding box center [778, 456] width 200 height 17
type textarea "**********"
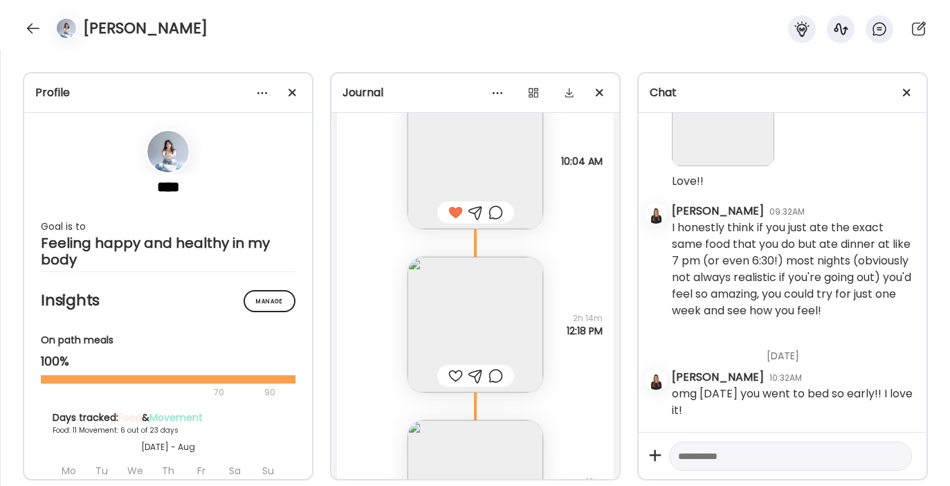
scroll to position [34233, 0]
click at [444, 358] on img at bounding box center [475, 325] width 136 height 136
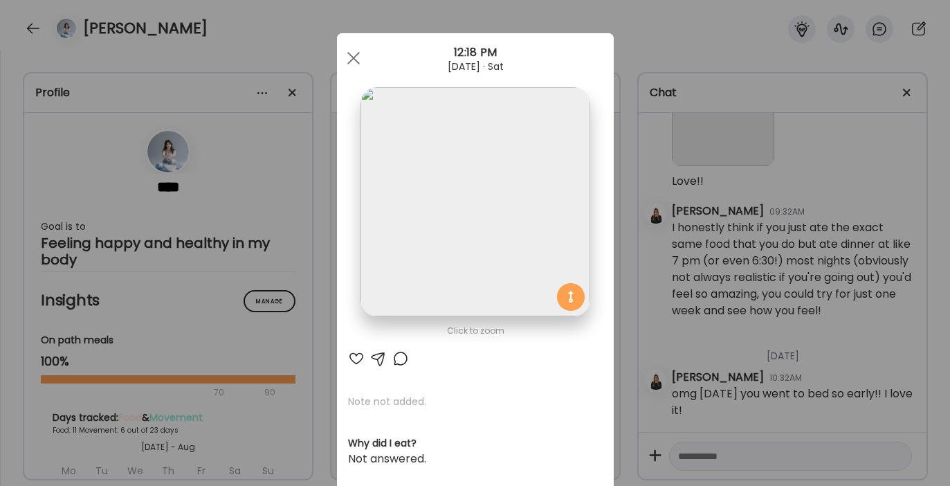
click at [348, 358] on div at bounding box center [356, 358] width 17 height 17
click at [347, 60] on span at bounding box center [353, 58] width 12 height 12
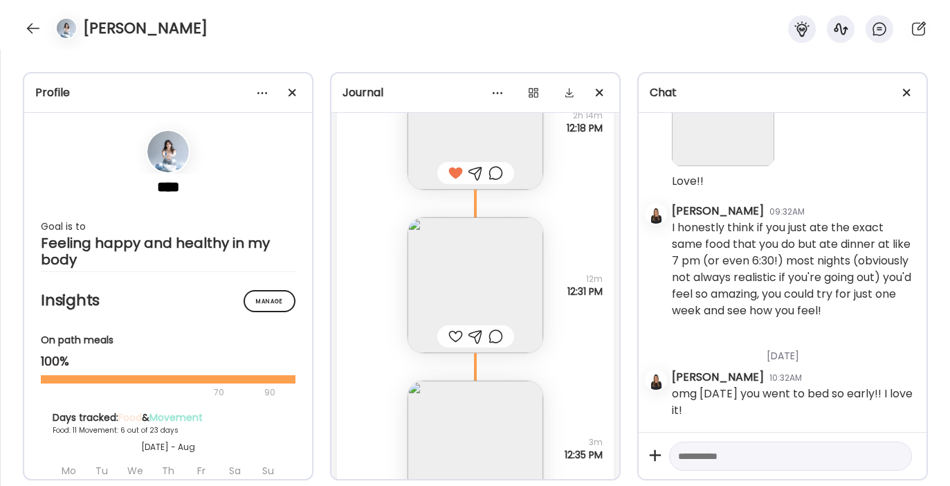
scroll to position [14567, 0]
click at [457, 258] on img at bounding box center [475, 284] width 136 height 136
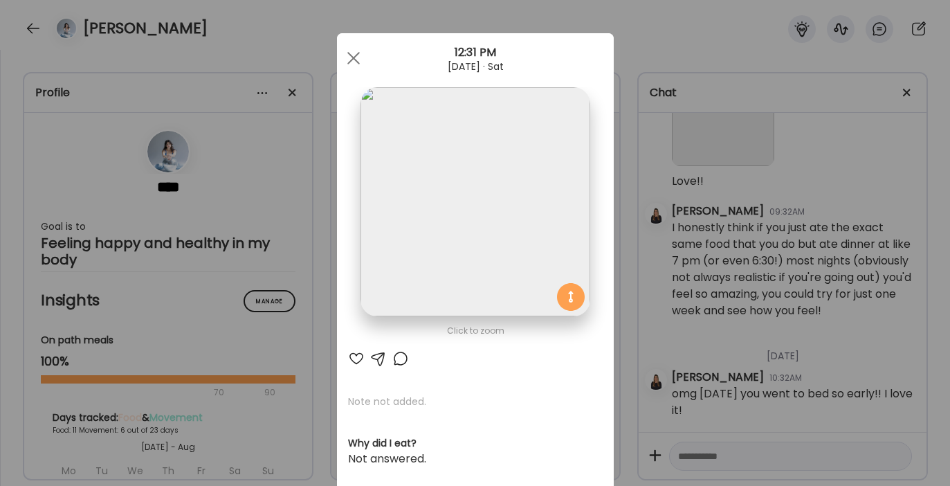
click at [351, 353] on div at bounding box center [356, 358] width 17 height 17
click at [350, 55] on span at bounding box center [353, 58] width 12 height 12
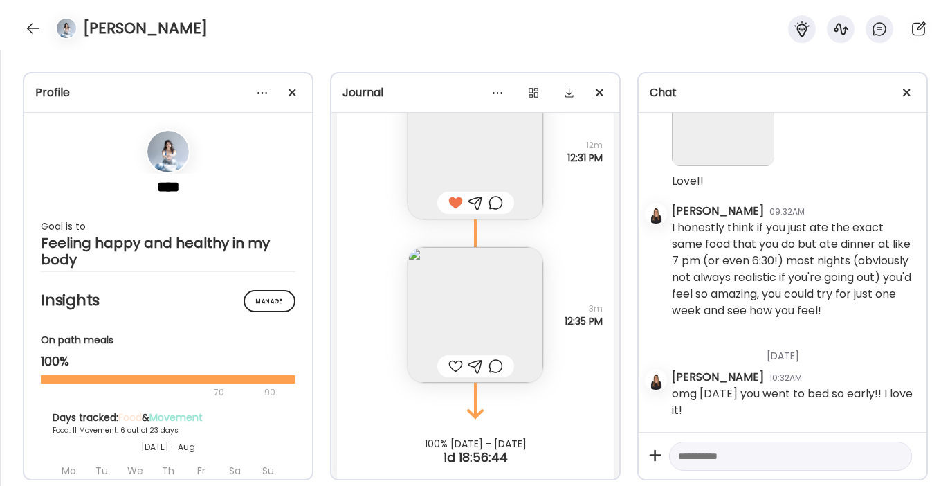
scroll to position [14700, 0]
click at [441, 304] on img at bounding box center [475, 314] width 136 height 136
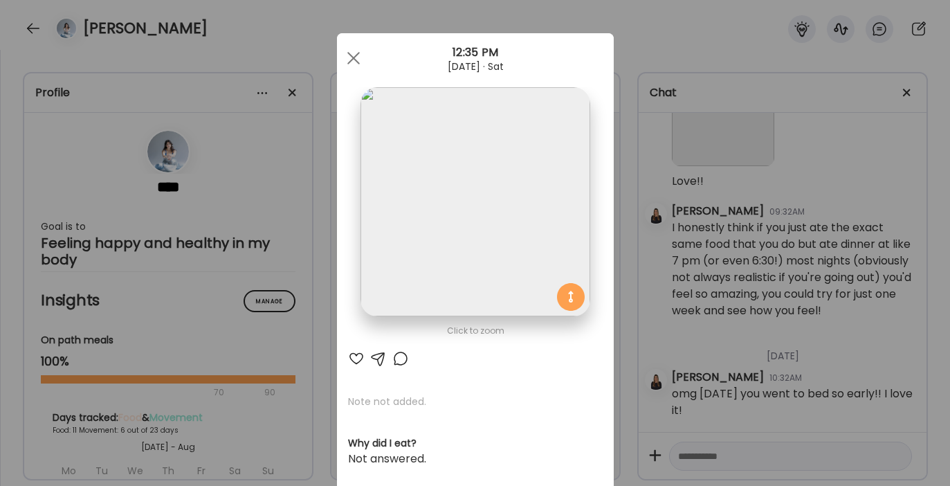
click at [355, 358] on div at bounding box center [356, 358] width 17 height 17
click at [353, 67] on div at bounding box center [354, 58] width 28 height 28
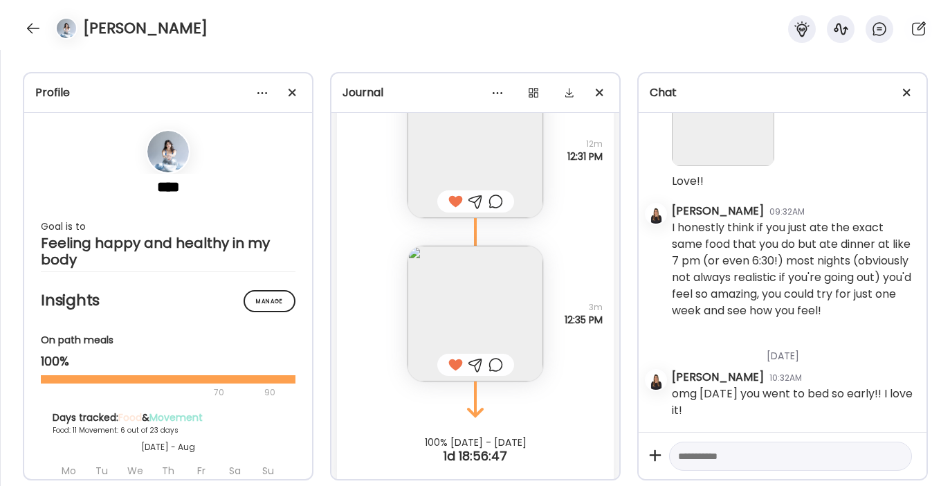
scroll to position [14719, 0]
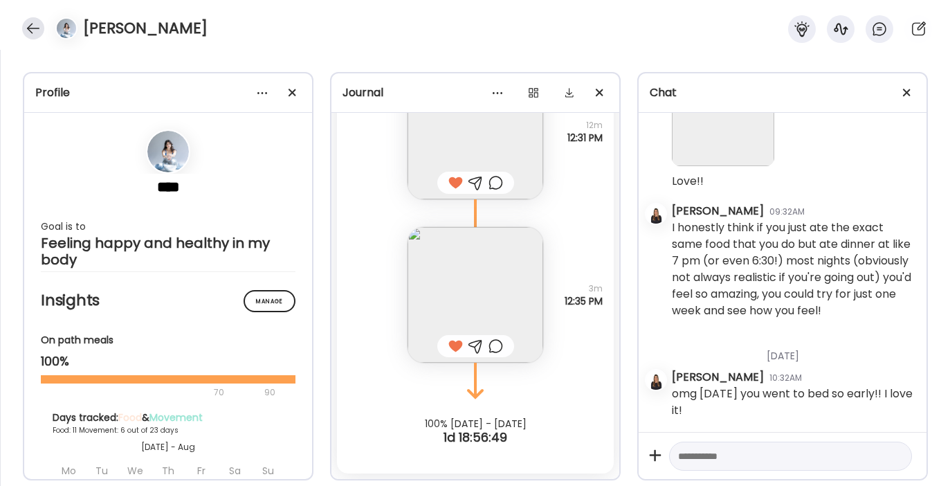
click at [34, 28] on div at bounding box center [33, 28] width 22 height 22
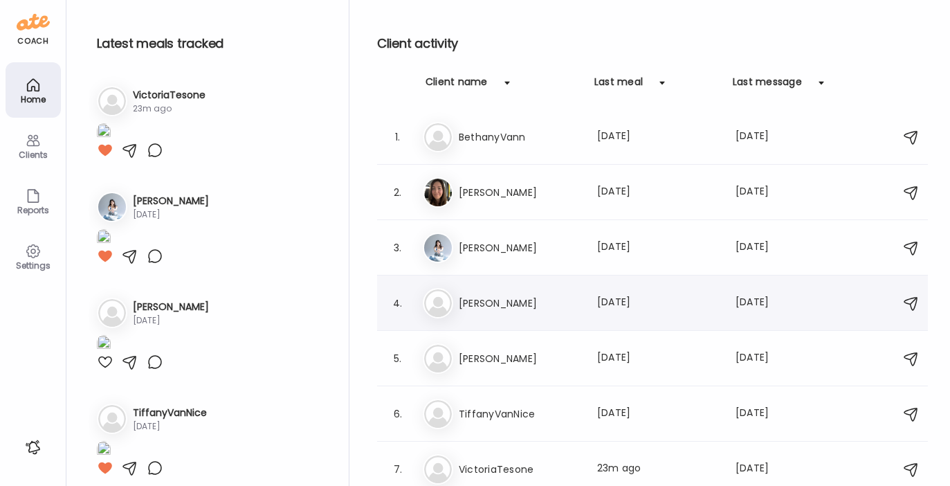
click at [463, 305] on h3 "[PERSON_NAME]" at bounding box center [520, 303] width 122 height 17
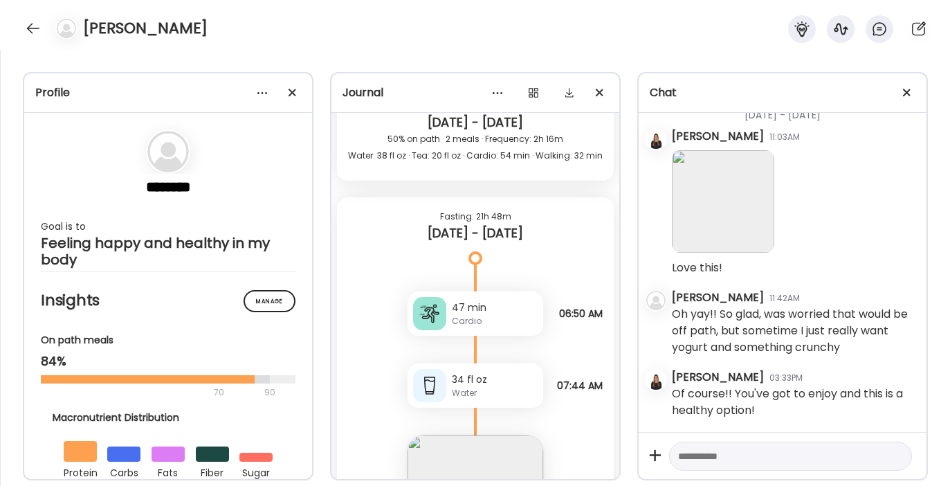
scroll to position [36174, 0]
click at [35, 32] on div at bounding box center [33, 28] width 22 height 22
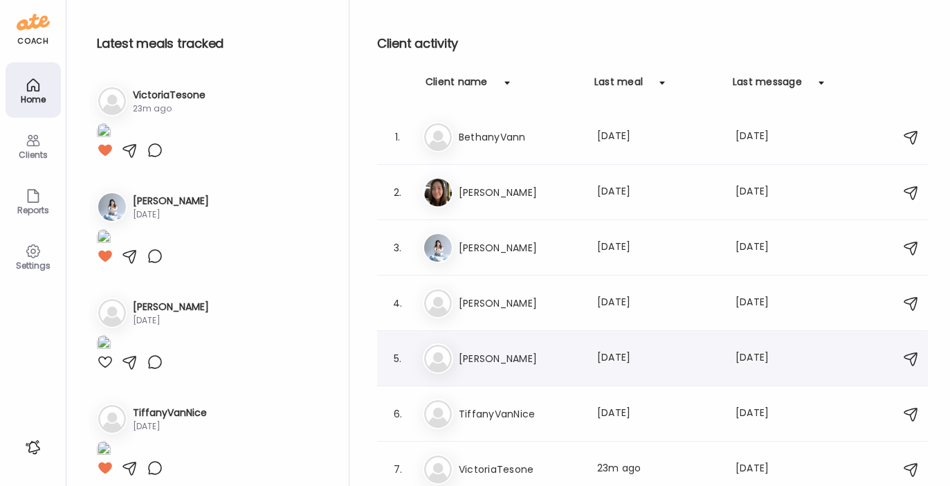
click at [520, 360] on h3 "[PERSON_NAME]" at bounding box center [520, 358] width 122 height 17
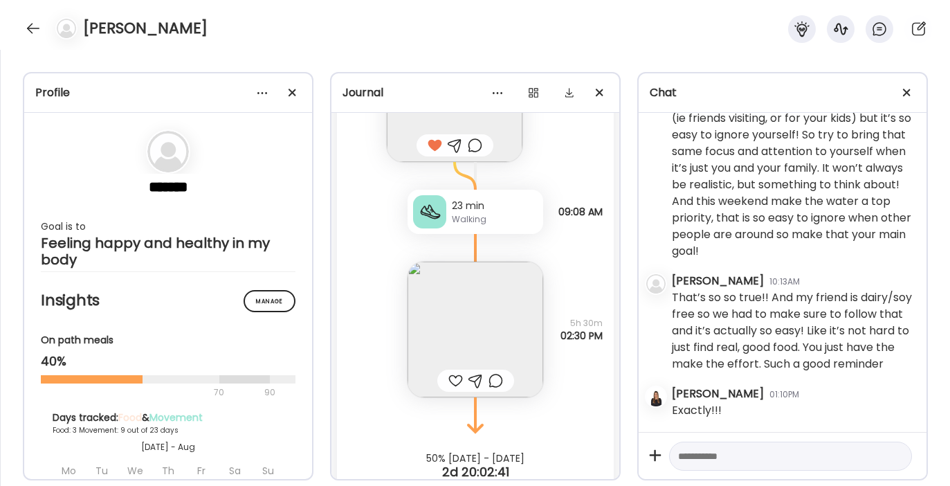
scroll to position [19298, 0]
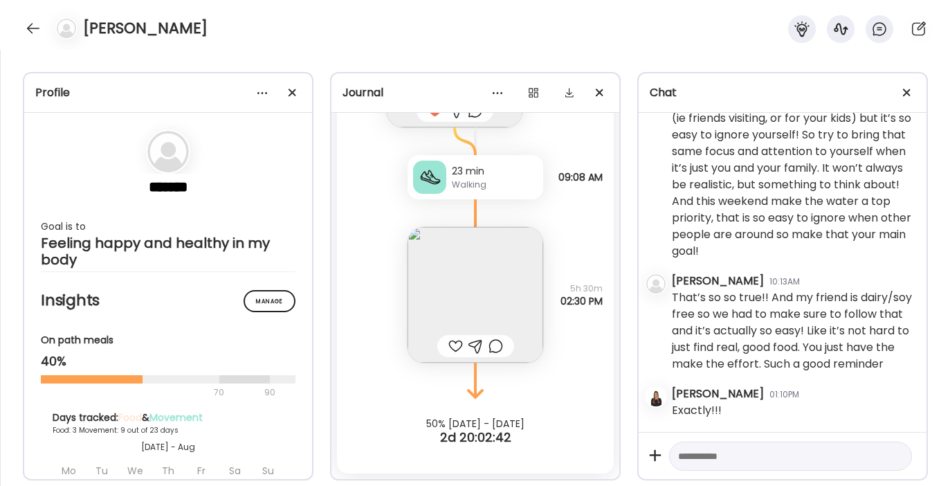
click at [463, 307] on img at bounding box center [475, 295] width 136 height 136
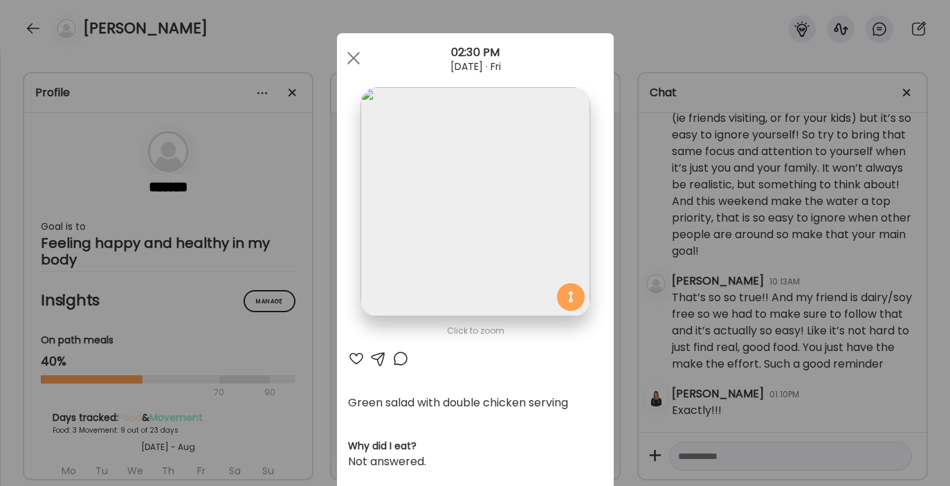
click at [348, 353] on div at bounding box center [356, 358] width 17 height 17
click at [344, 53] on div at bounding box center [354, 58] width 28 height 28
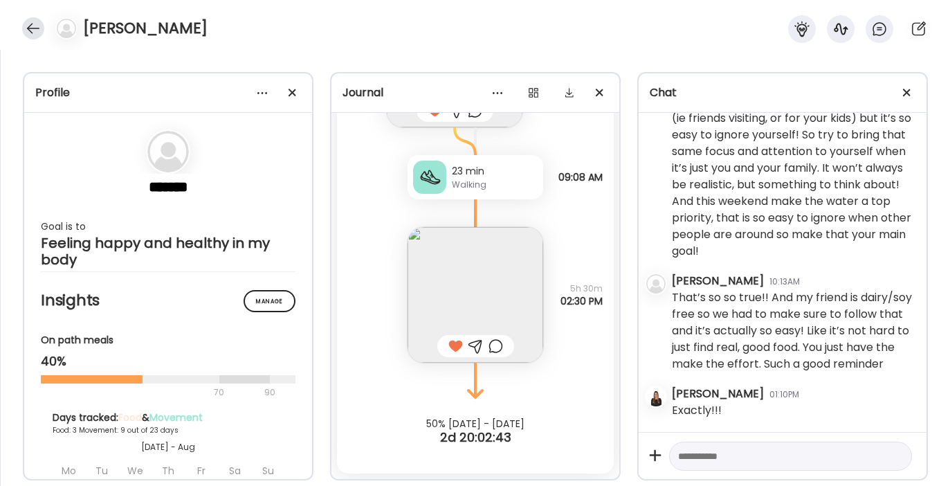
click at [33, 18] on div at bounding box center [33, 28] width 22 height 22
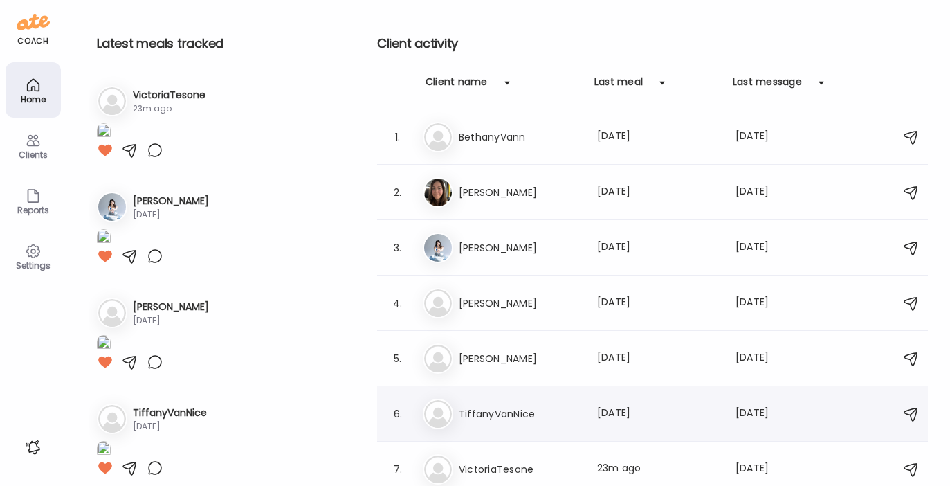
click at [486, 428] on div "6. Ti TiffanyVanNice Last meal: [DATE] Last message: [DATE] You: This is great …" at bounding box center [652, 413] width 551 height 55
click at [485, 413] on h3 "TiffanyVanNice" at bounding box center [520, 413] width 122 height 17
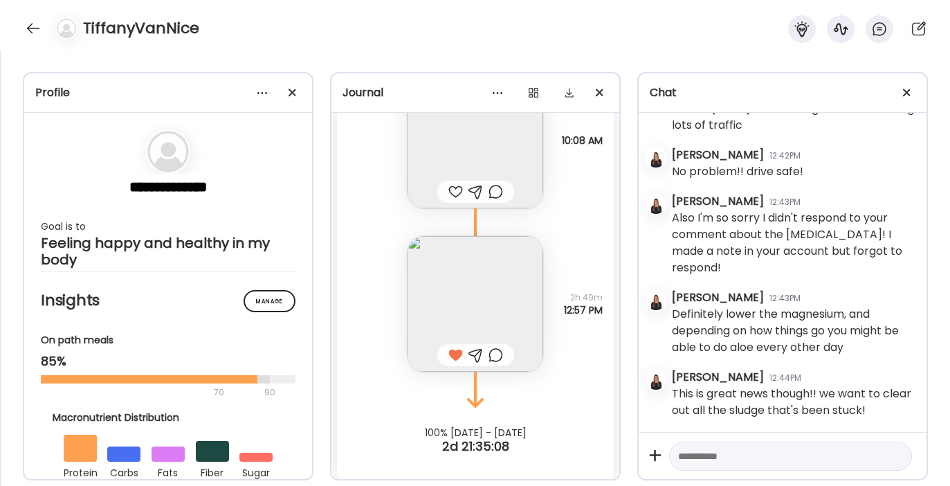
scroll to position [13849, 0]
click at [455, 165] on img at bounding box center [475, 143] width 136 height 136
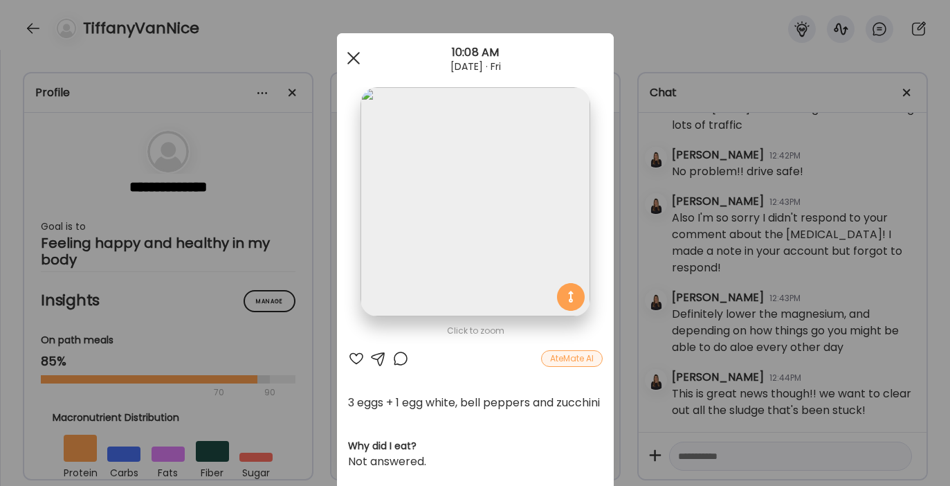
click at [356, 64] on div at bounding box center [354, 58] width 28 height 28
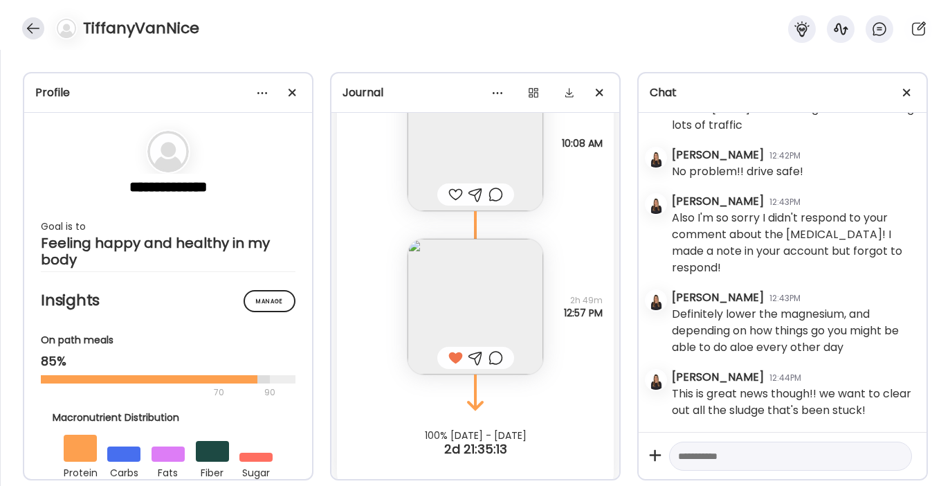
click at [36, 25] on div at bounding box center [33, 28] width 22 height 22
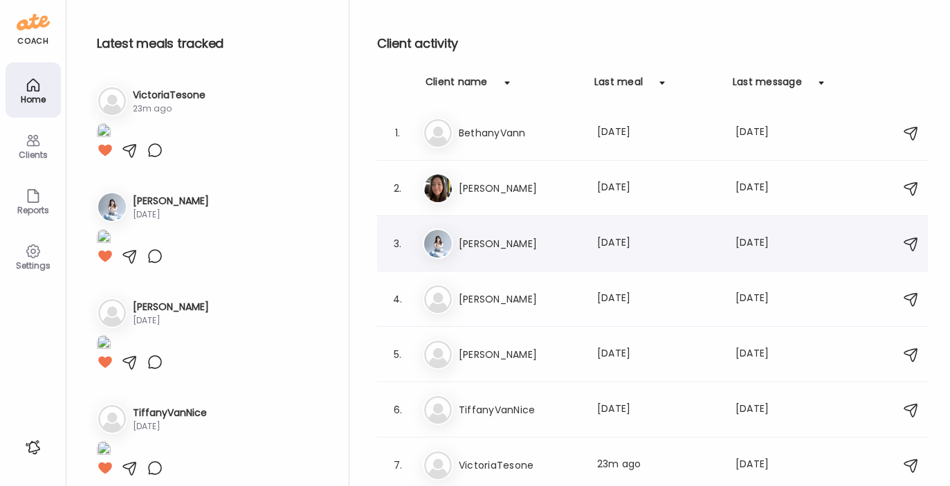
scroll to position [0, 0]
